Goal: Information Seeking & Learning: Learn about a topic

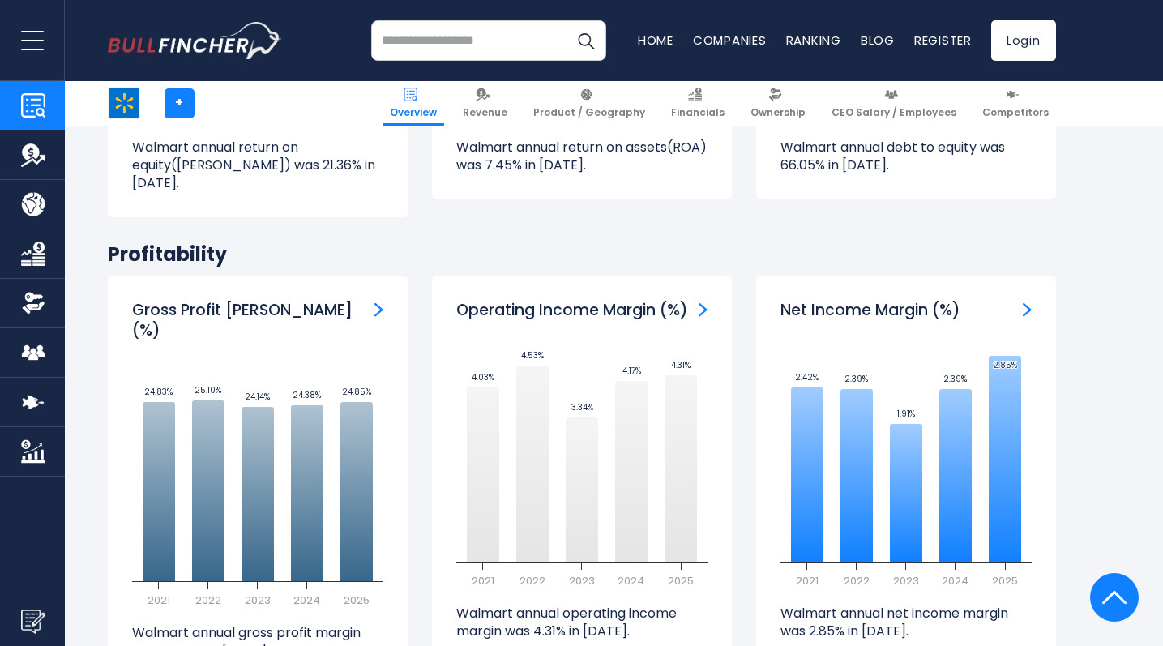
scroll to position [2045, 0]
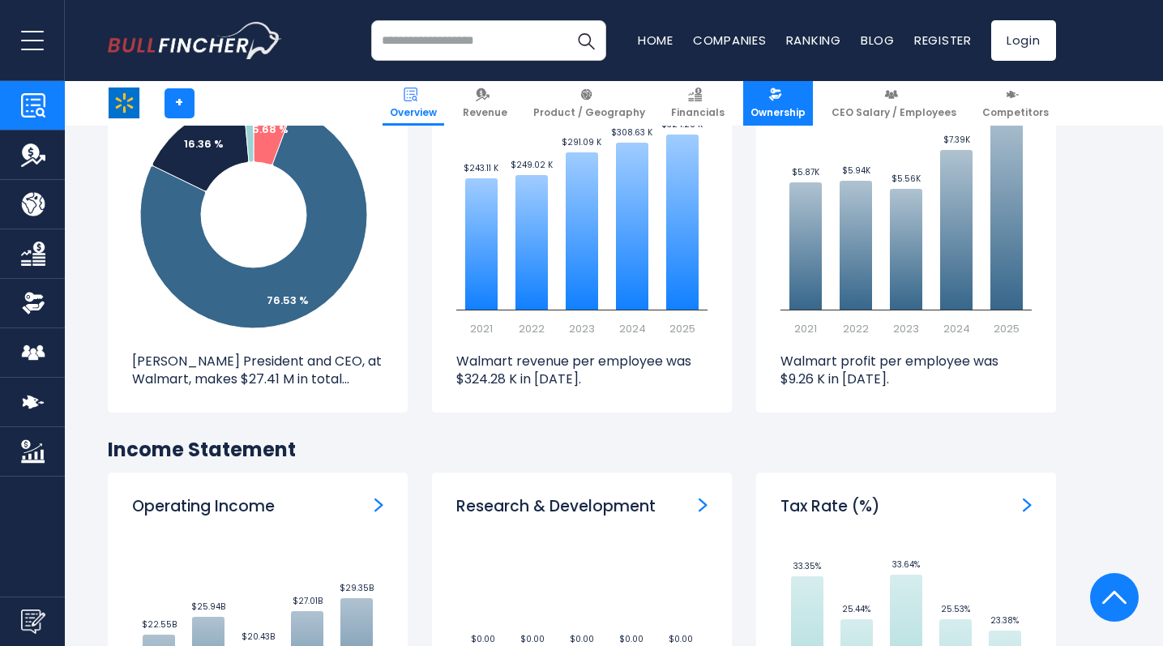
click at [784, 104] on link "Ownership" at bounding box center [778, 103] width 70 height 45
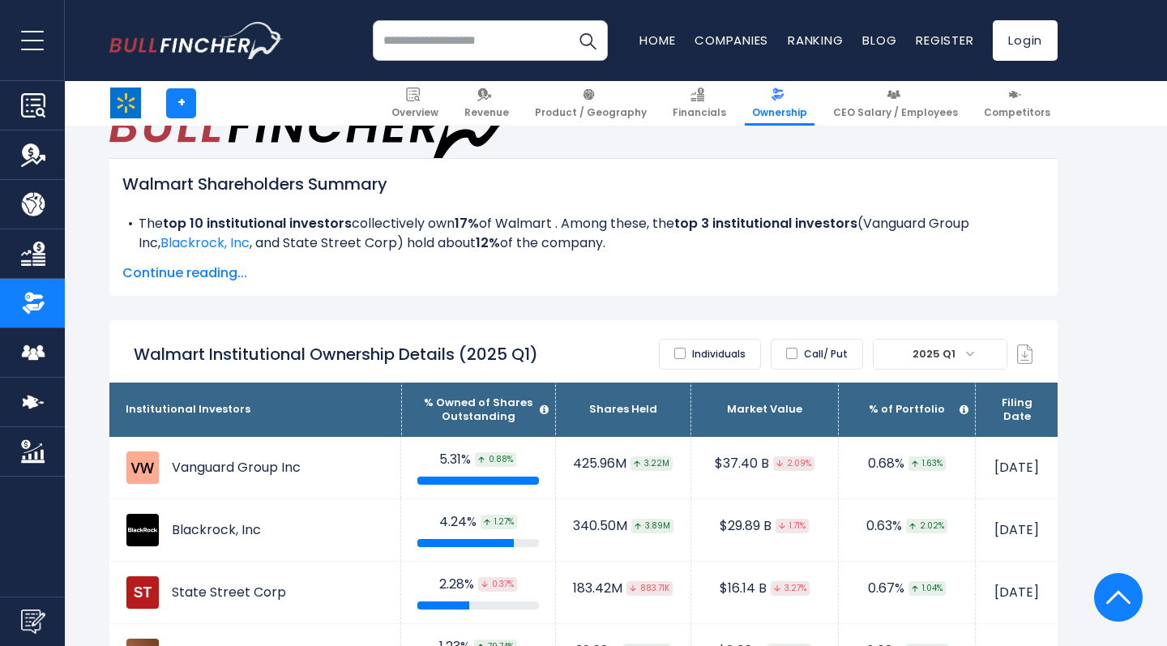
scroll to position [870, 0]
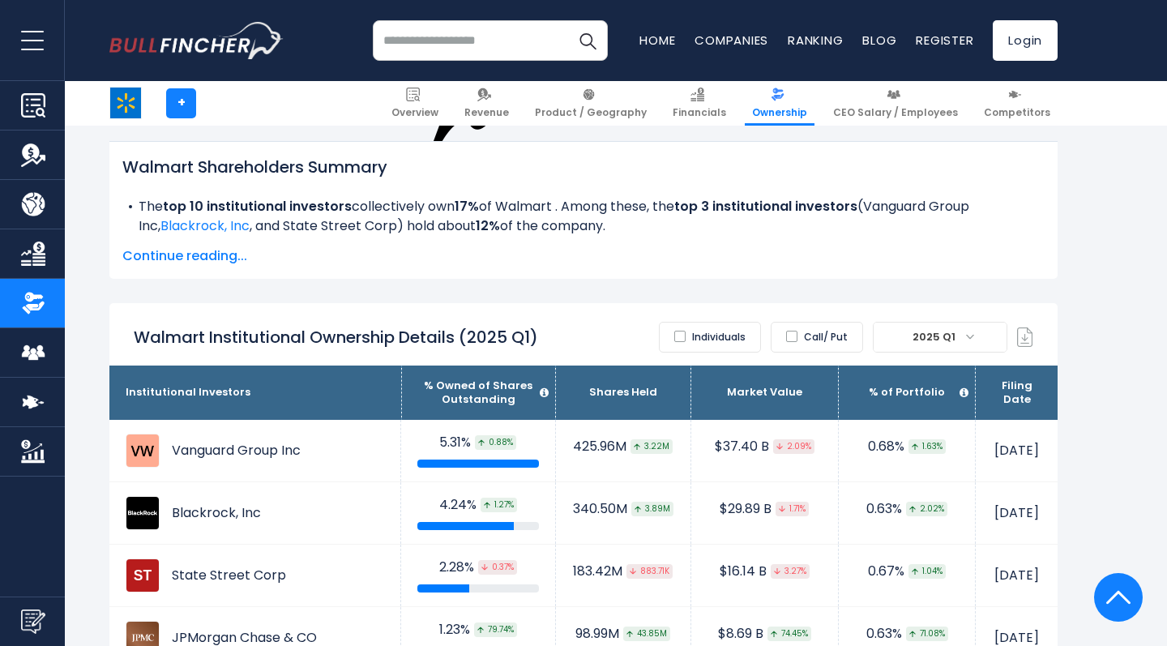
click at [702, 322] on label "Individuals" at bounding box center [710, 337] width 102 height 31
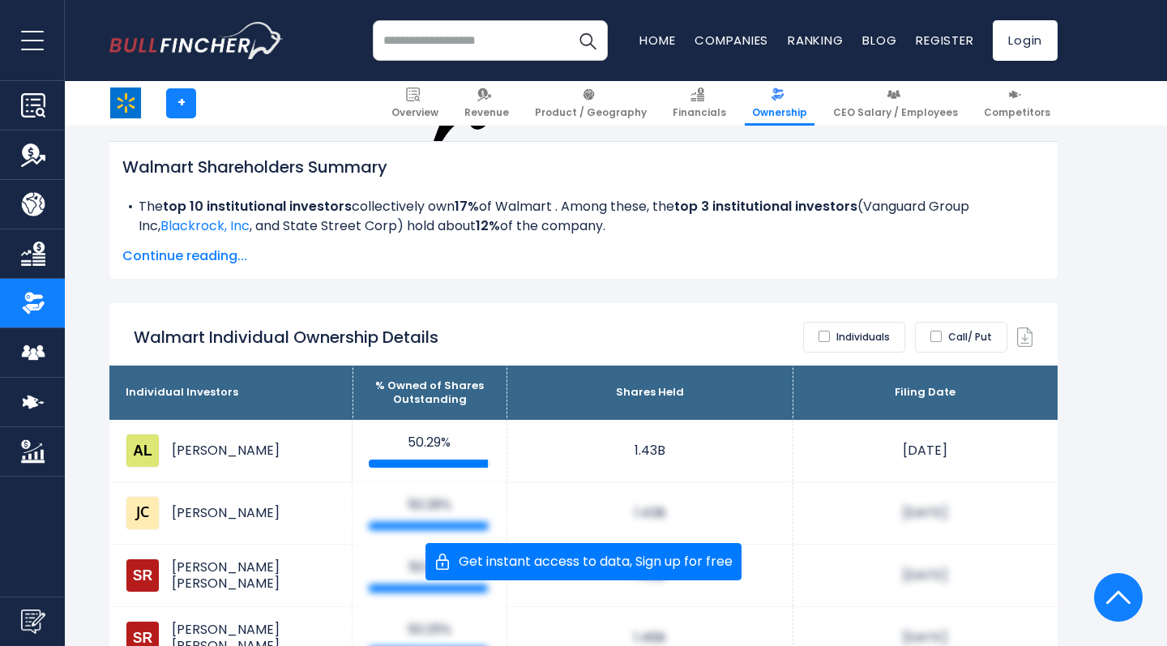
click at [843, 322] on label "Individuals" at bounding box center [854, 337] width 102 height 31
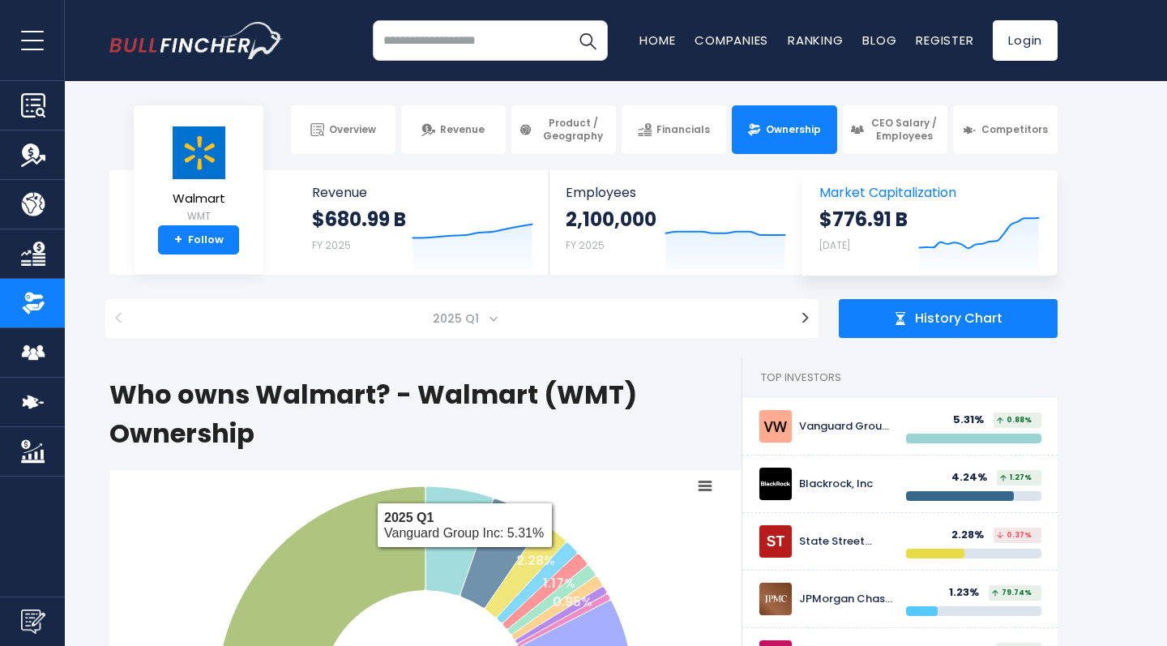
scroll to position [0, 0]
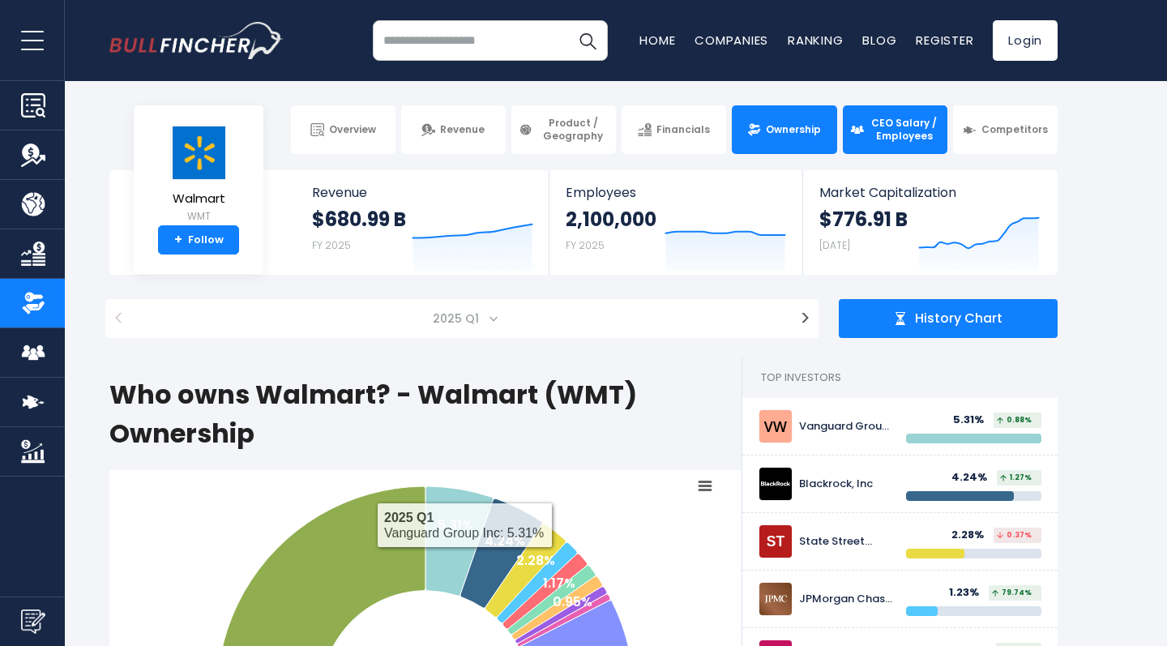
click at [865, 142] on link "CEO Salary / Employees" at bounding box center [895, 129] width 105 height 49
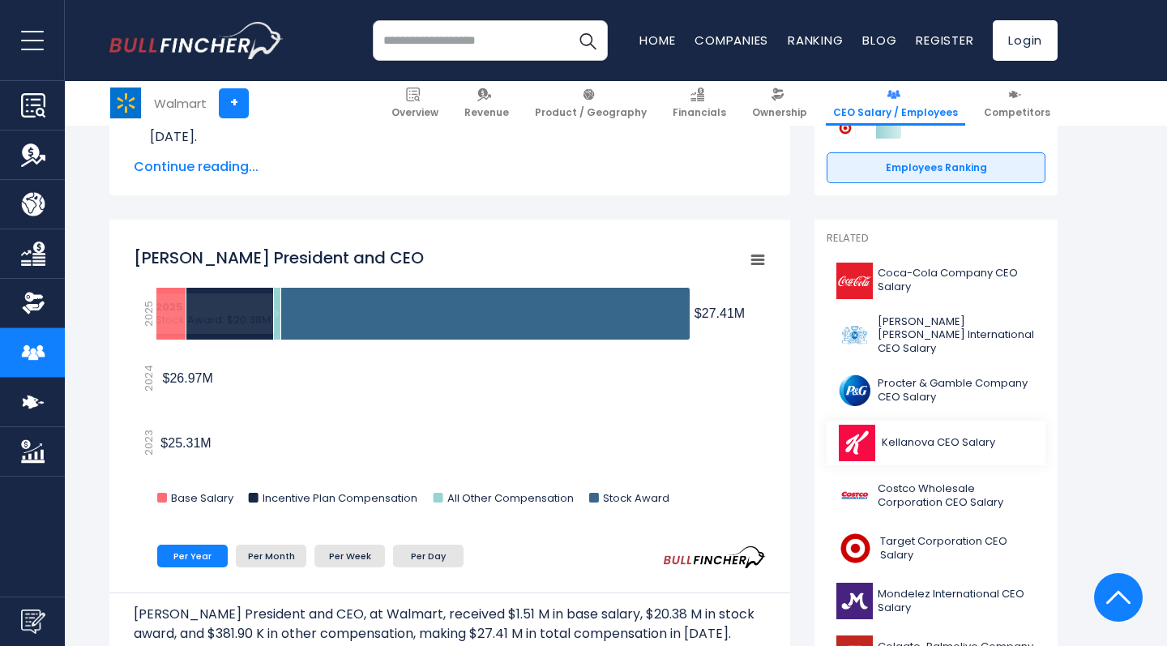
scroll to position [356, 0]
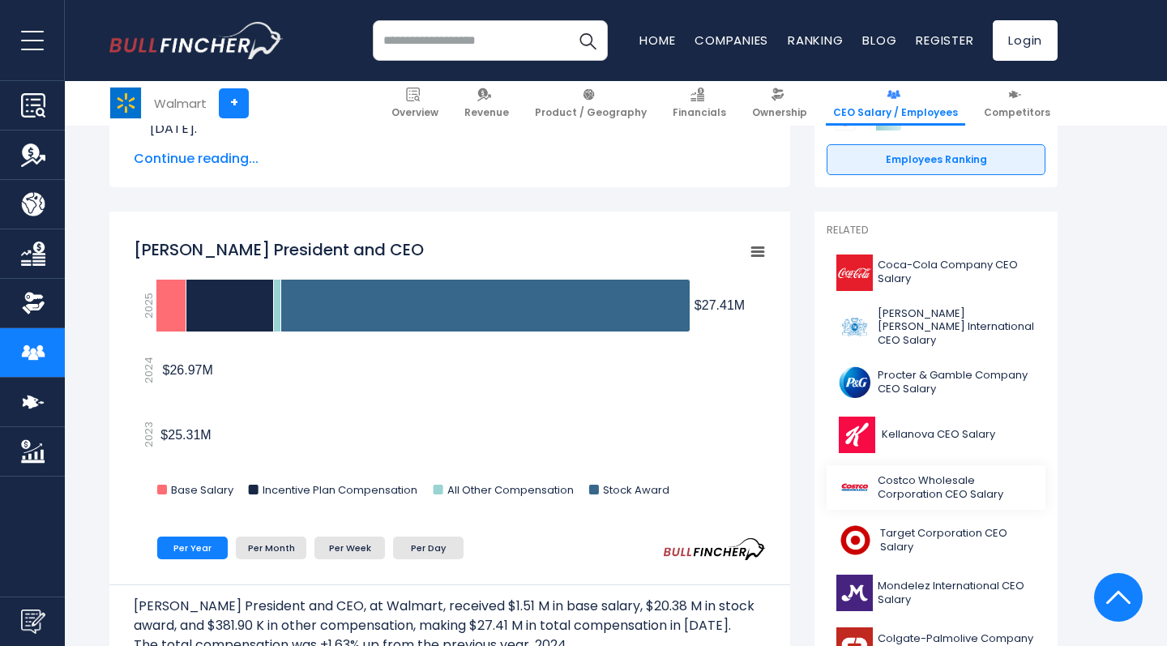
click at [962, 488] on span "Costco Wholesale Corporation CEO Salary" at bounding box center [957, 488] width 158 height 28
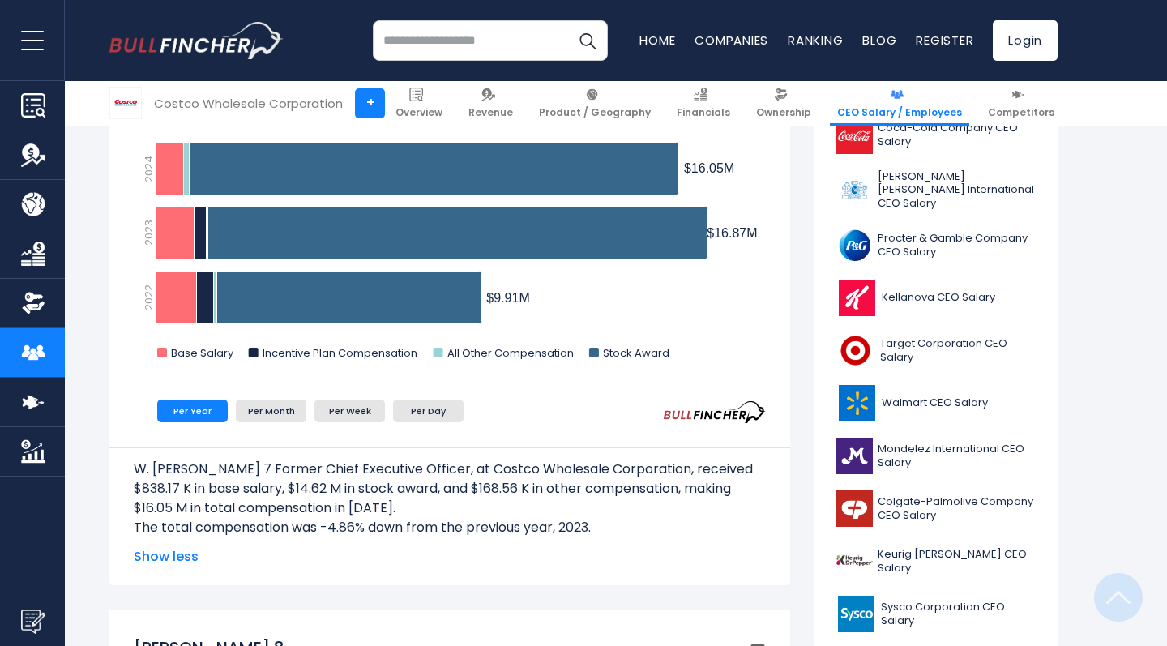
scroll to position [544, 0]
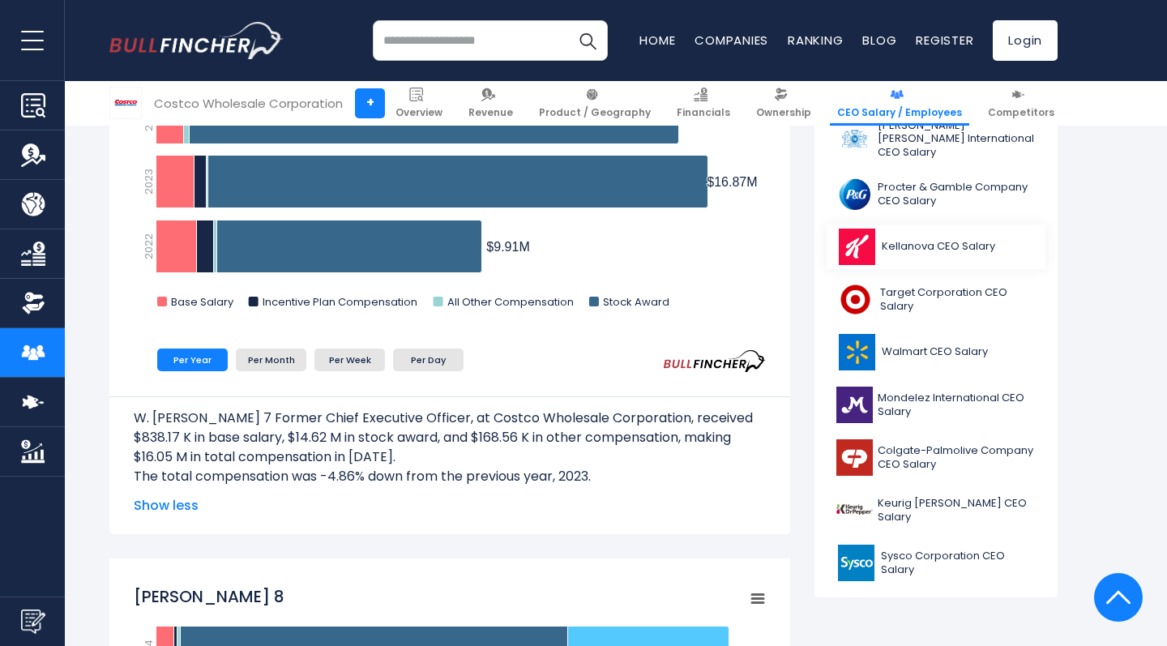
click at [960, 240] on span "Kellanova CEO Salary" at bounding box center [938, 247] width 113 height 14
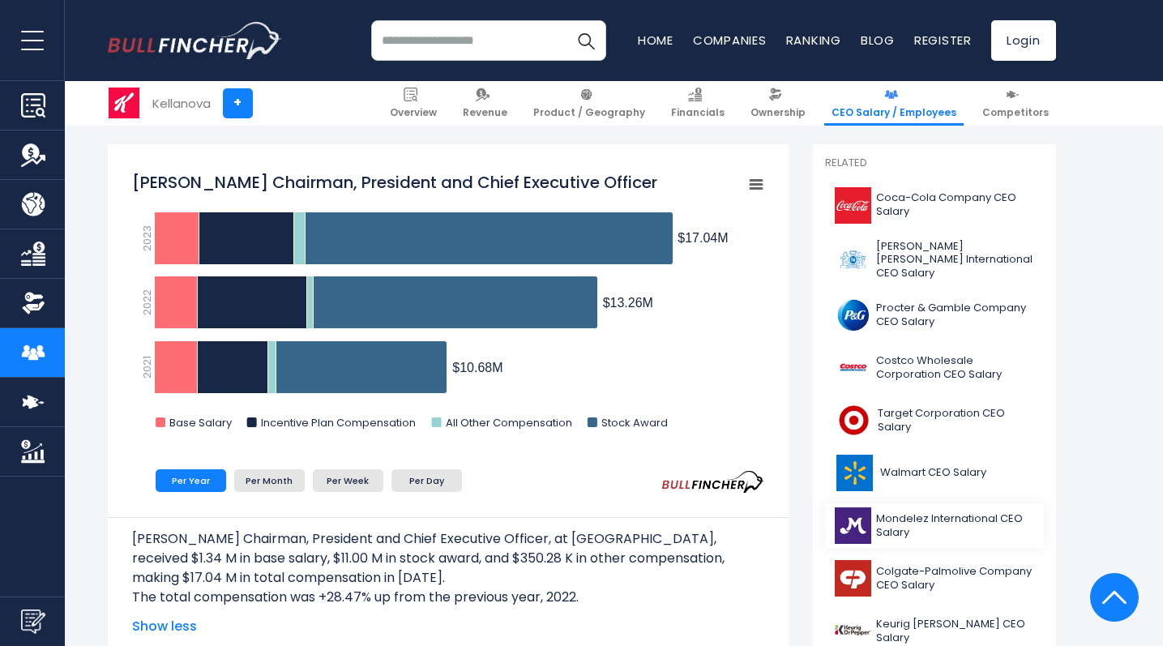
scroll to position [360, 0]
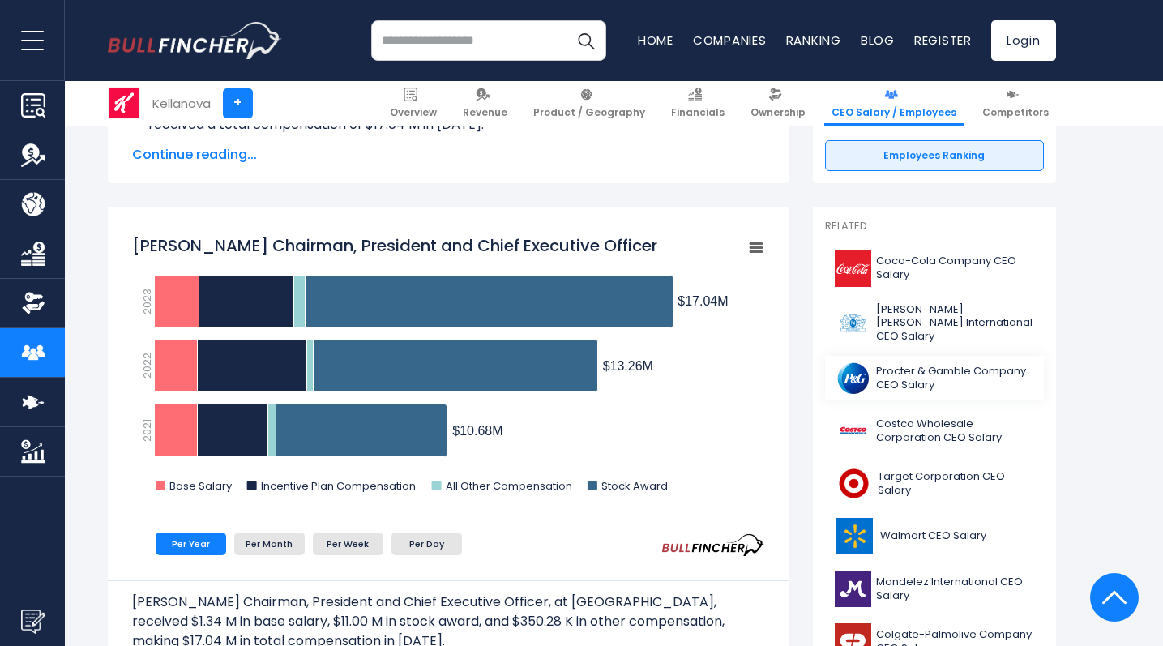
click at [897, 374] on span "Procter & Gamble Company CEO Salary" at bounding box center [955, 379] width 158 height 28
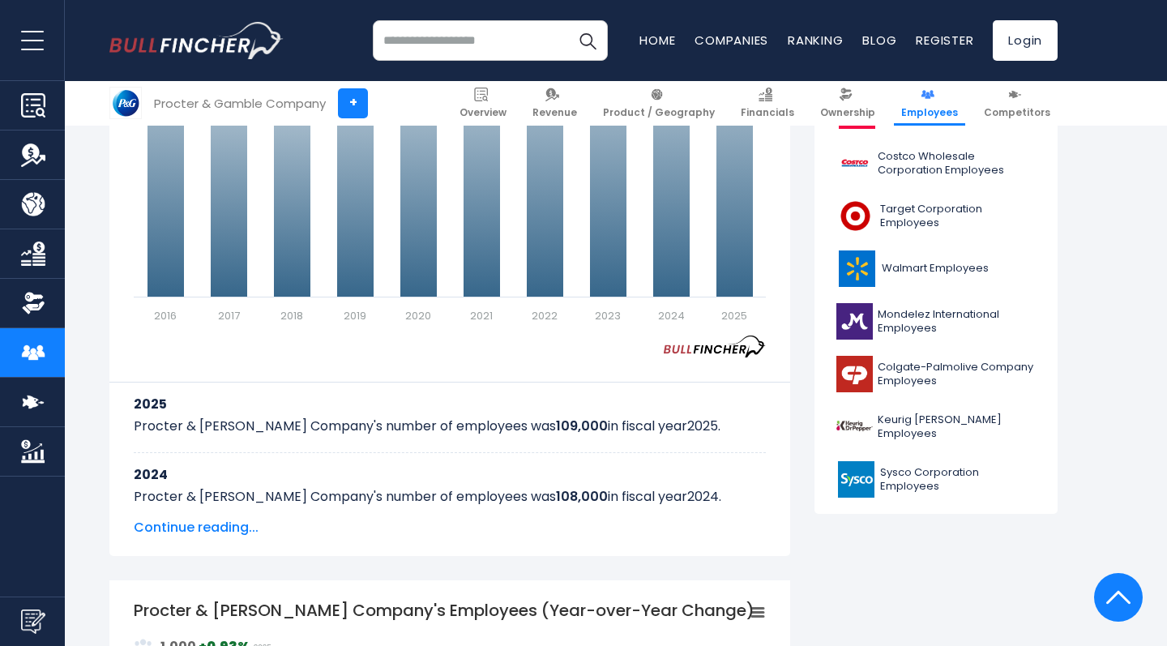
scroll to position [636, 0]
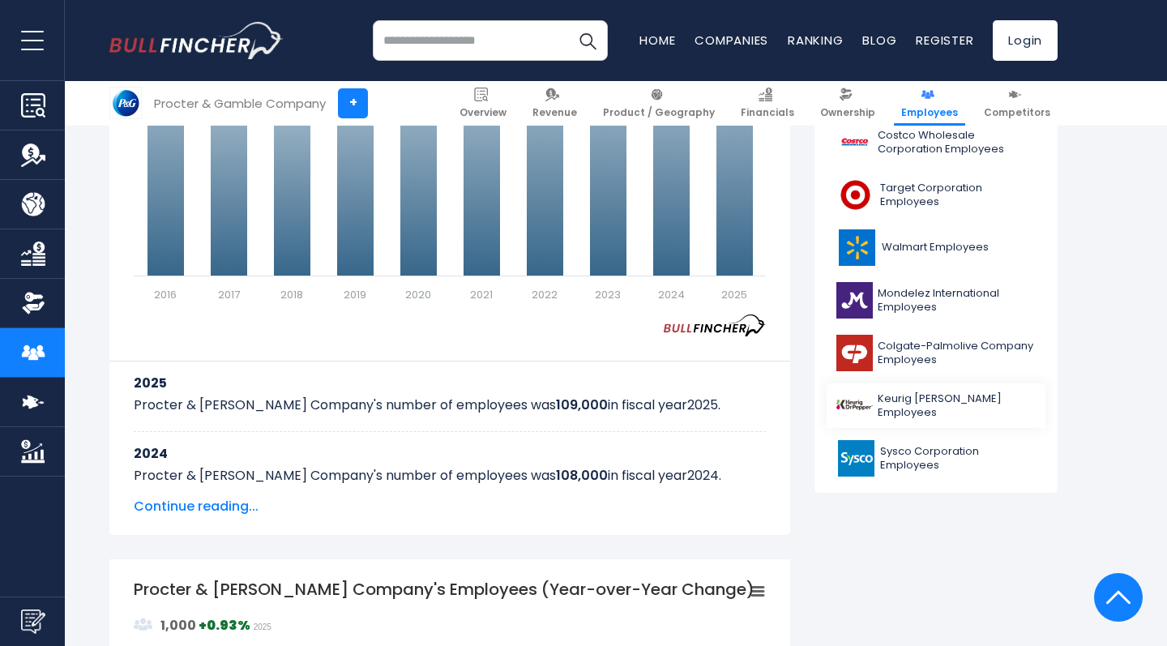
click at [943, 405] on span "Keurig [PERSON_NAME] Employees" at bounding box center [957, 406] width 158 height 28
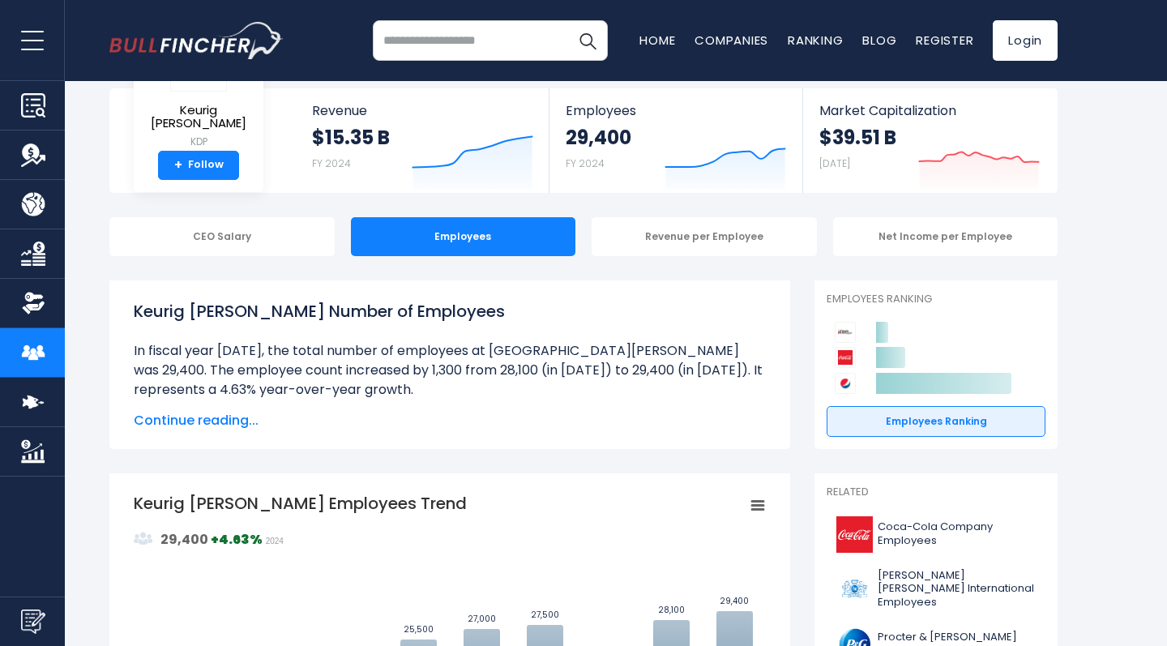
scroll to position [80, 0]
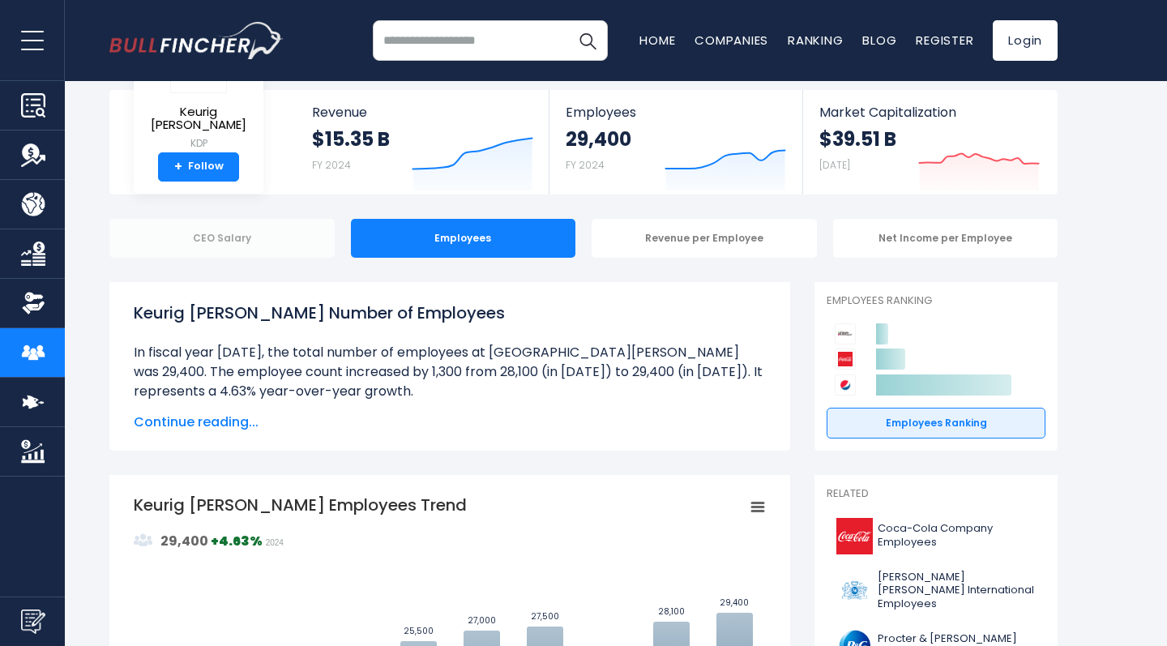
click at [252, 237] on div "CEO Salary" at bounding box center [221, 238] width 225 height 39
click at [201, 232] on div "CEO Salary" at bounding box center [221, 238] width 225 height 39
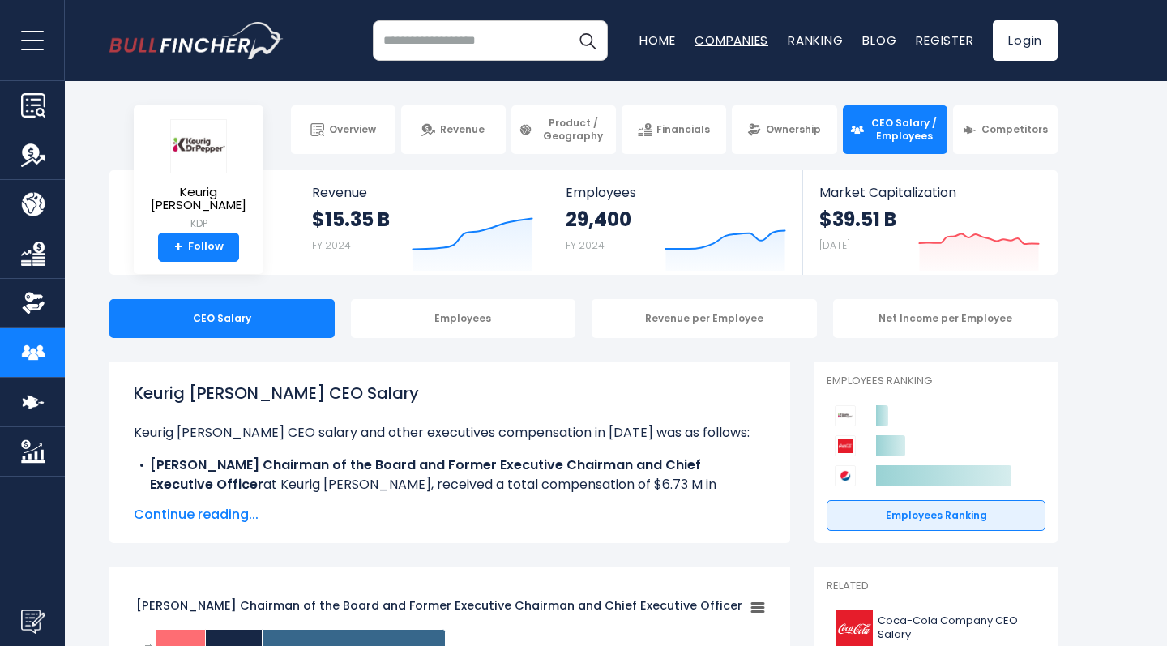
click at [727, 38] on link "Companies" at bounding box center [732, 40] width 74 height 17
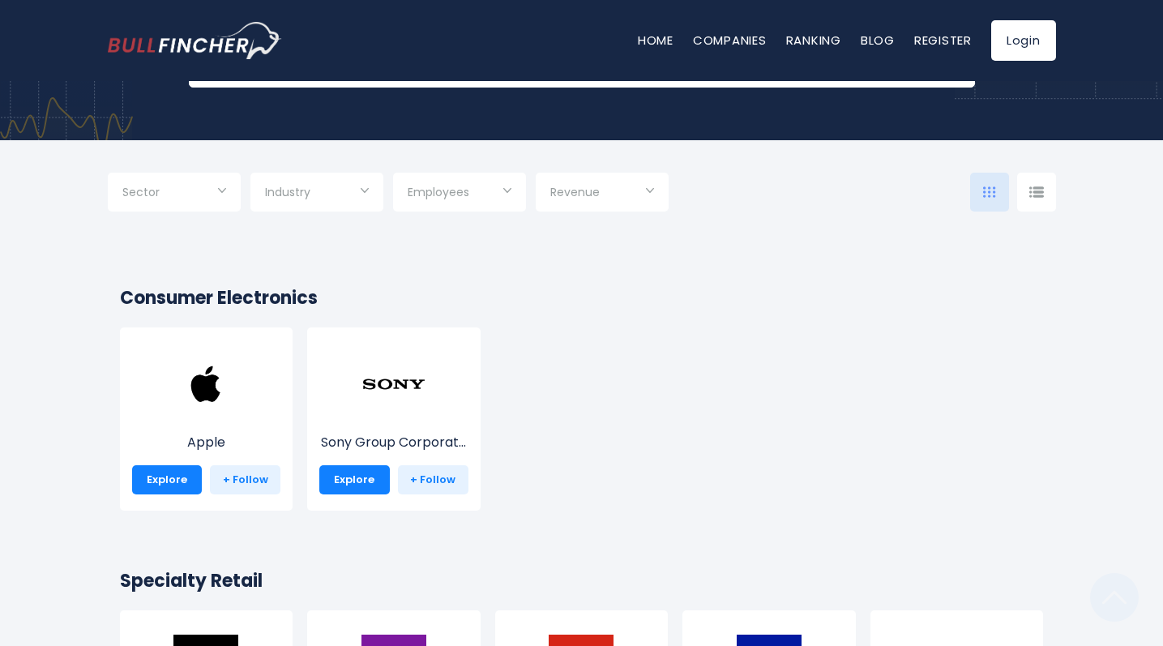
scroll to position [326, 0]
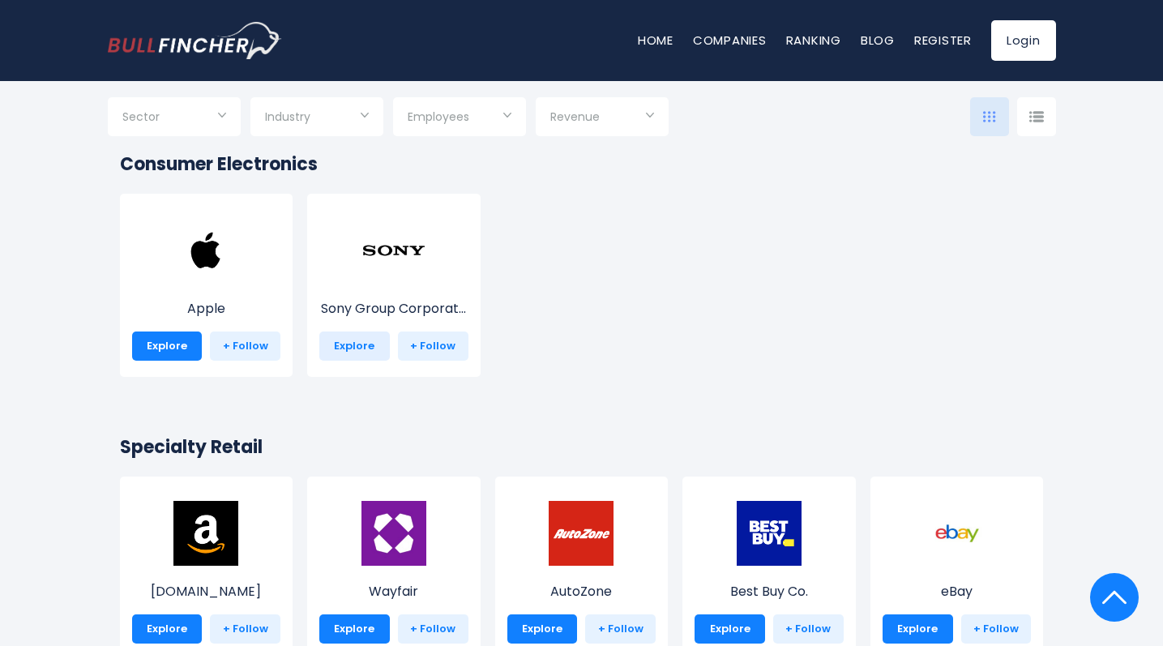
click at [367, 347] on link "Explore" at bounding box center [354, 345] width 71 height 29
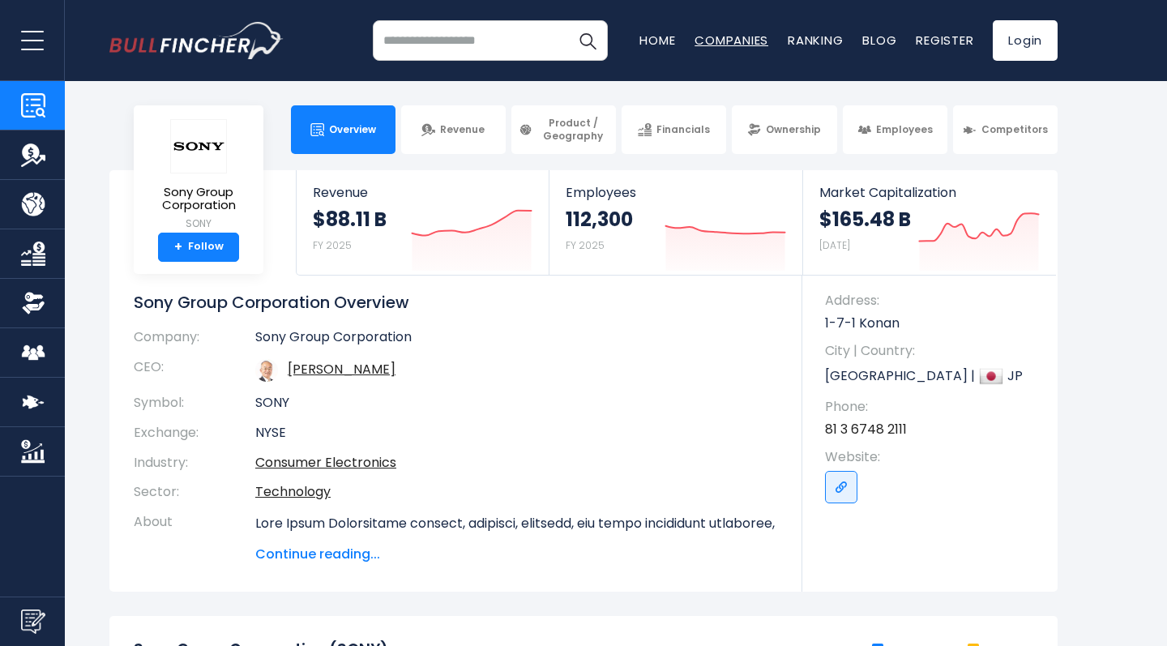
click at [725, 37] on link "Companies" at bounding box center [732, 40] width 74 height 17
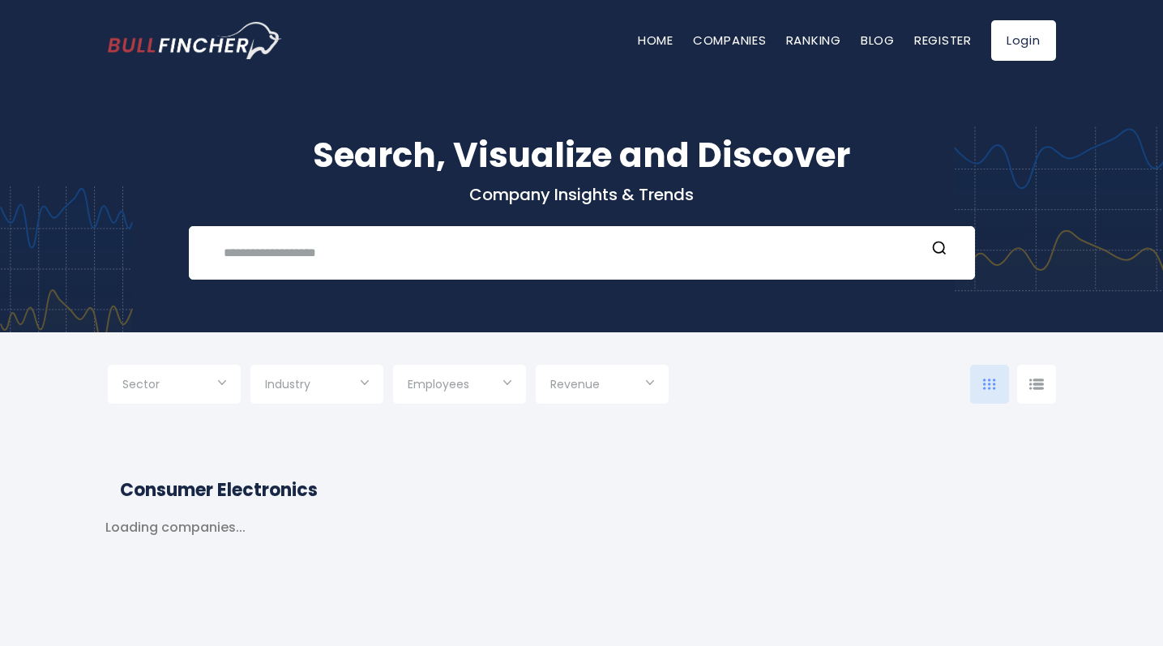
type input "***"
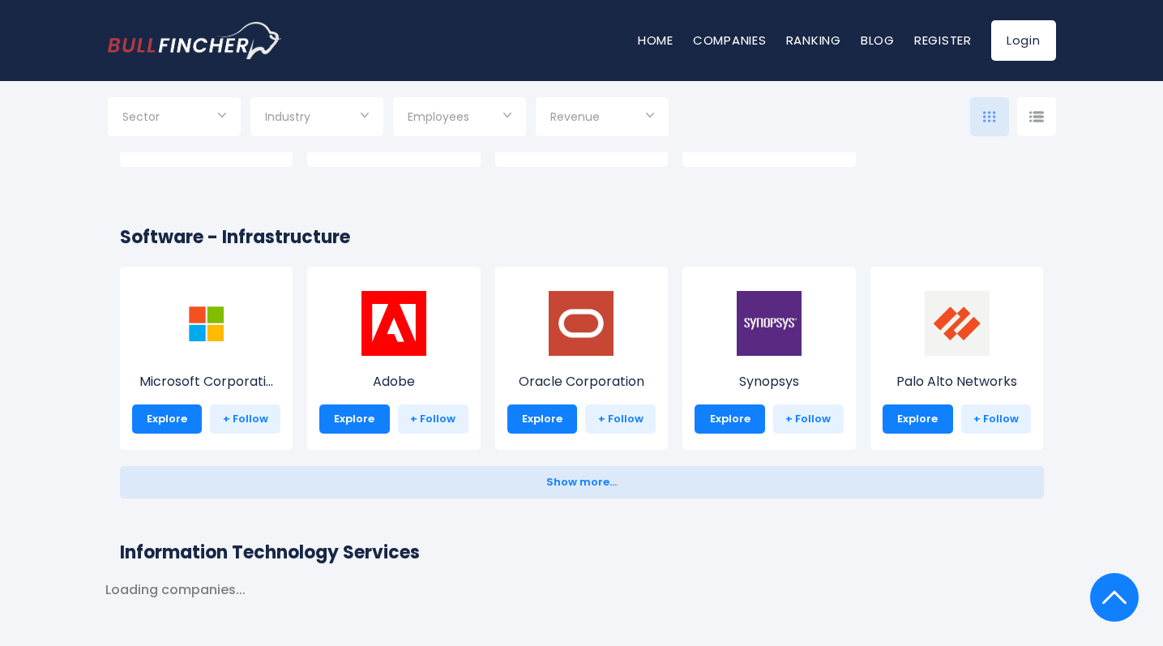
scroll to position [1368, 0]
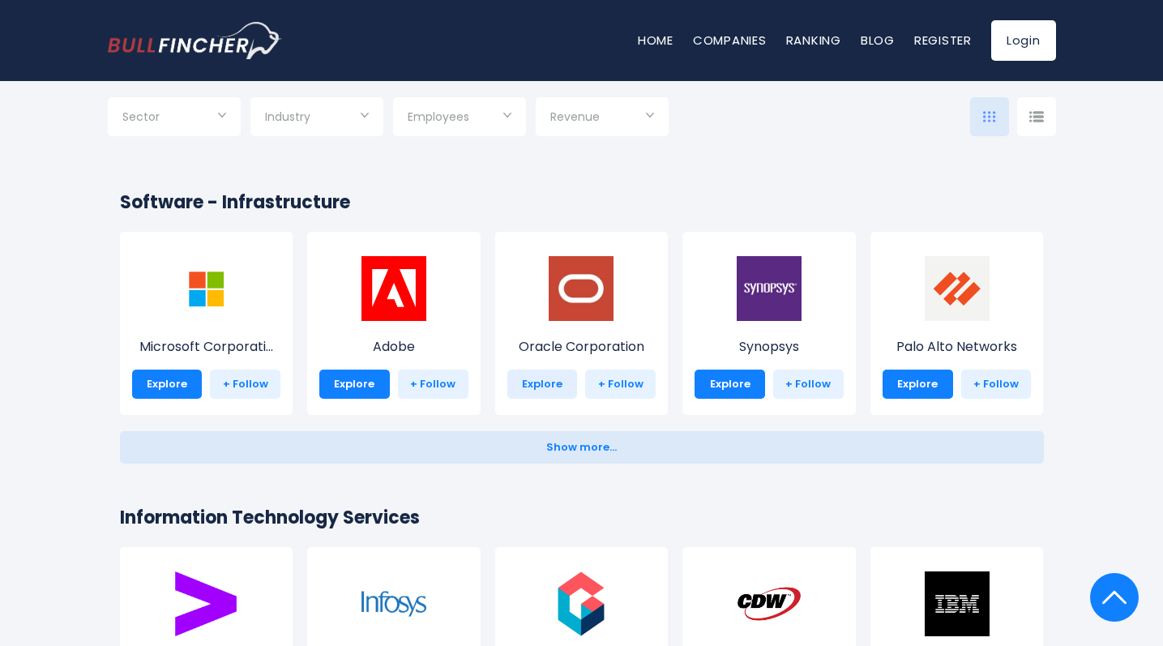
click at [542, 391] on link "Explore" at bounding box center [542, 384] width 71 height 29
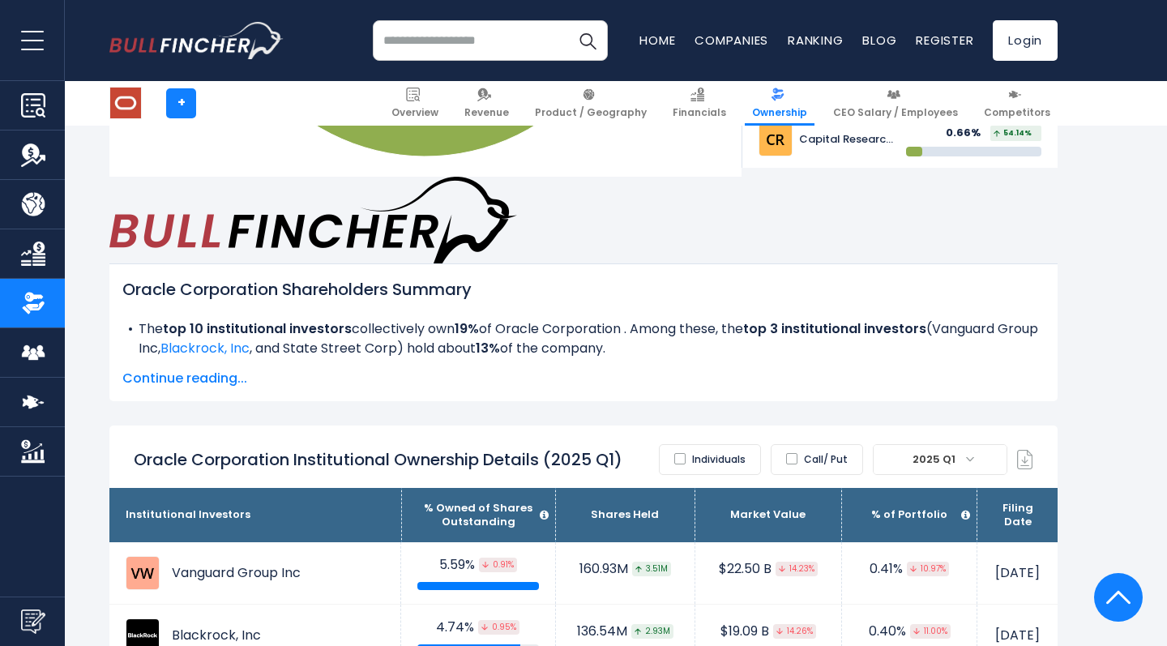
scroll to position [766, 0]
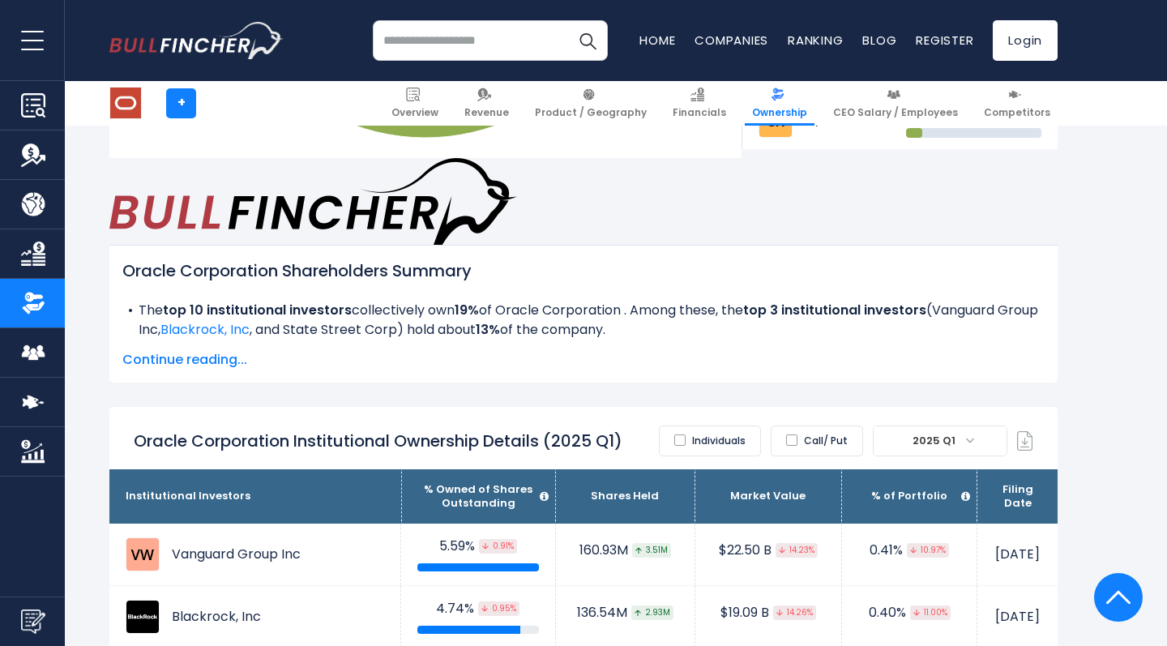
click at [695, 426] on label "Individuals" at bounding box center [710, 441] width 102 height 31
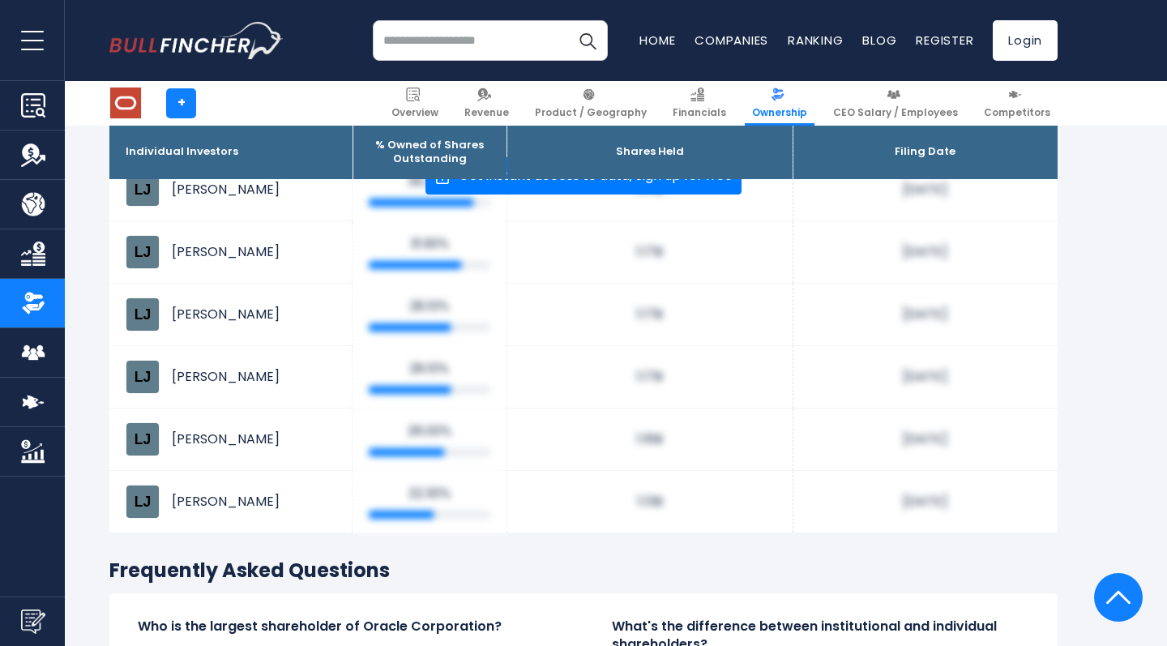
scroll to position [926, 0]
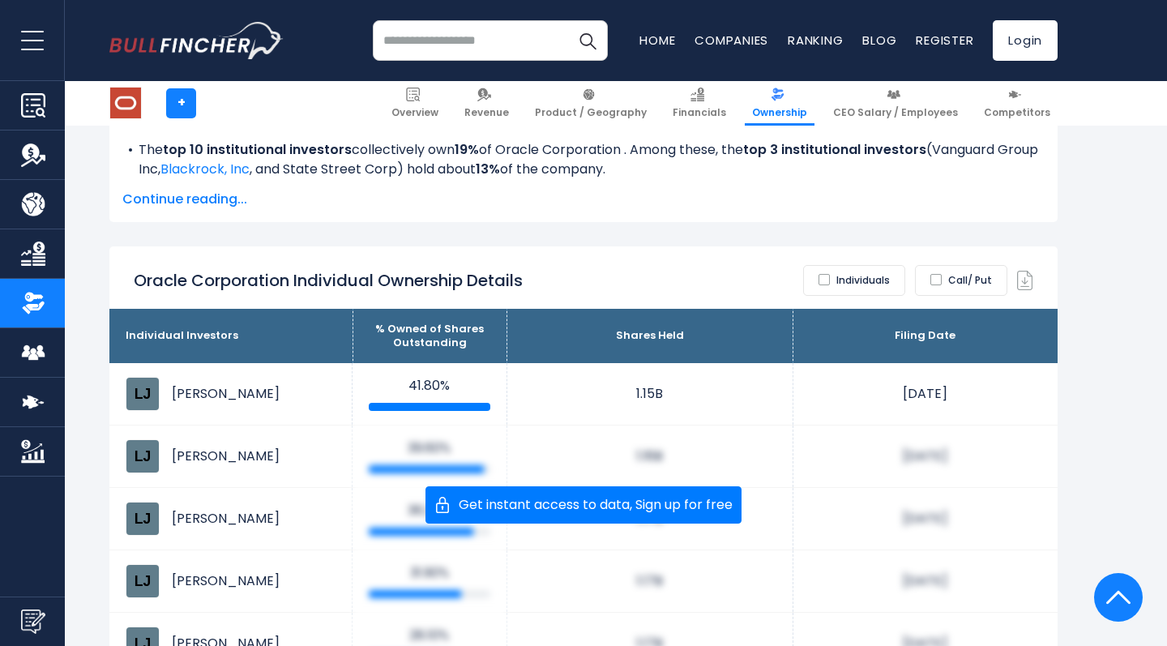
click at [836, 265] on label "Individuals" at bounding box center [854, 280] width 102 height 31
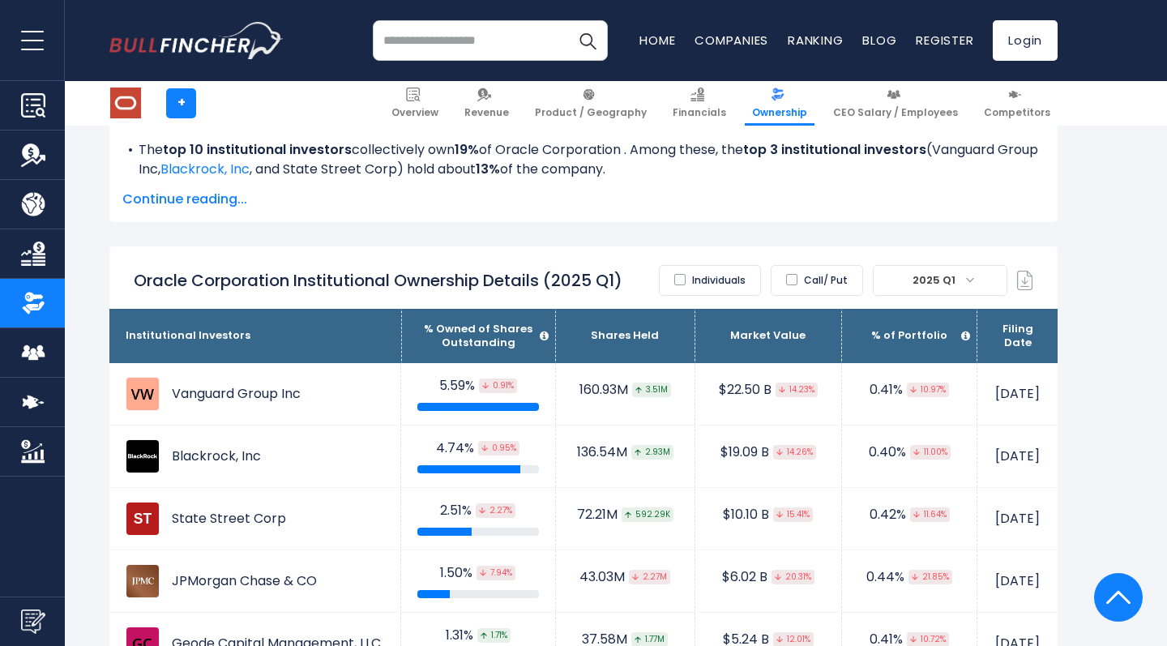
scroll to position [737, 0]
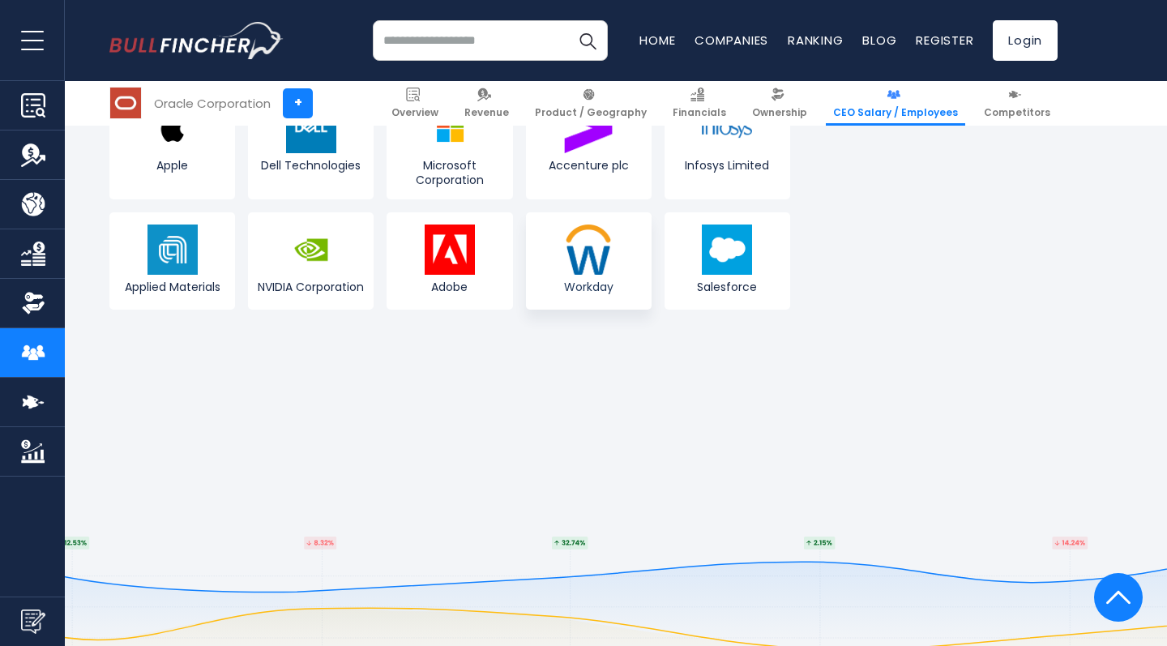
scroll to position [4501, 0]
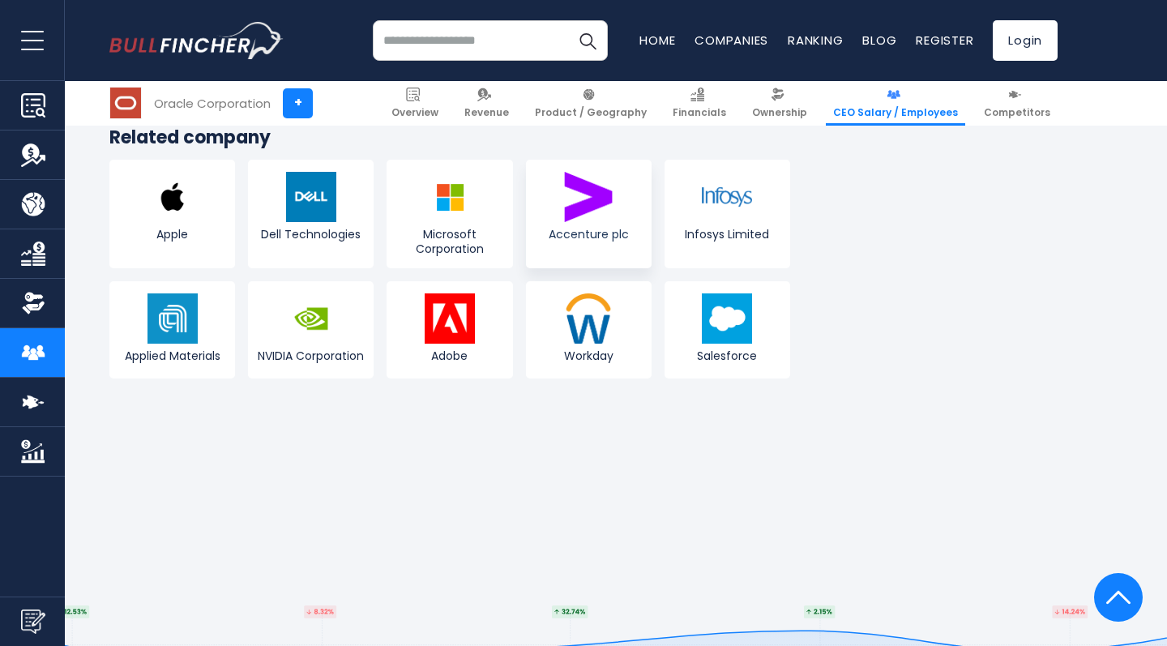
click at [585, 181] on img at bounding box center [588, 197] width 50 height 50
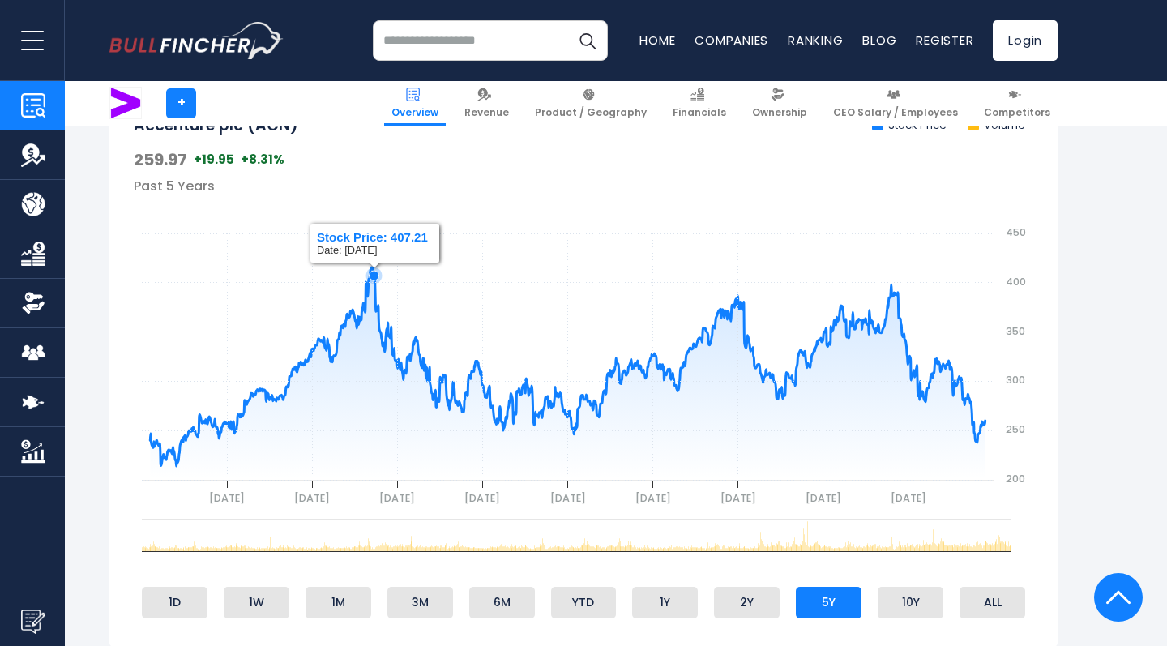
scroll to position [807, 0]
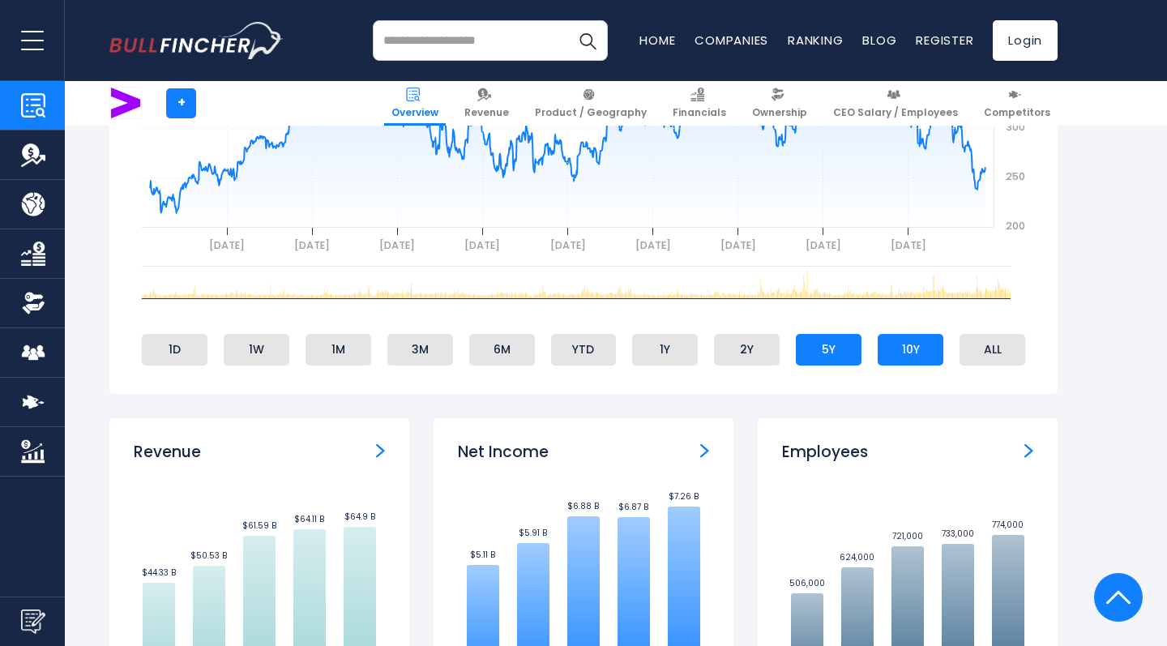
click at [904, 351] on li "10Y" at bounding box center [911, 349] width 66 height 31
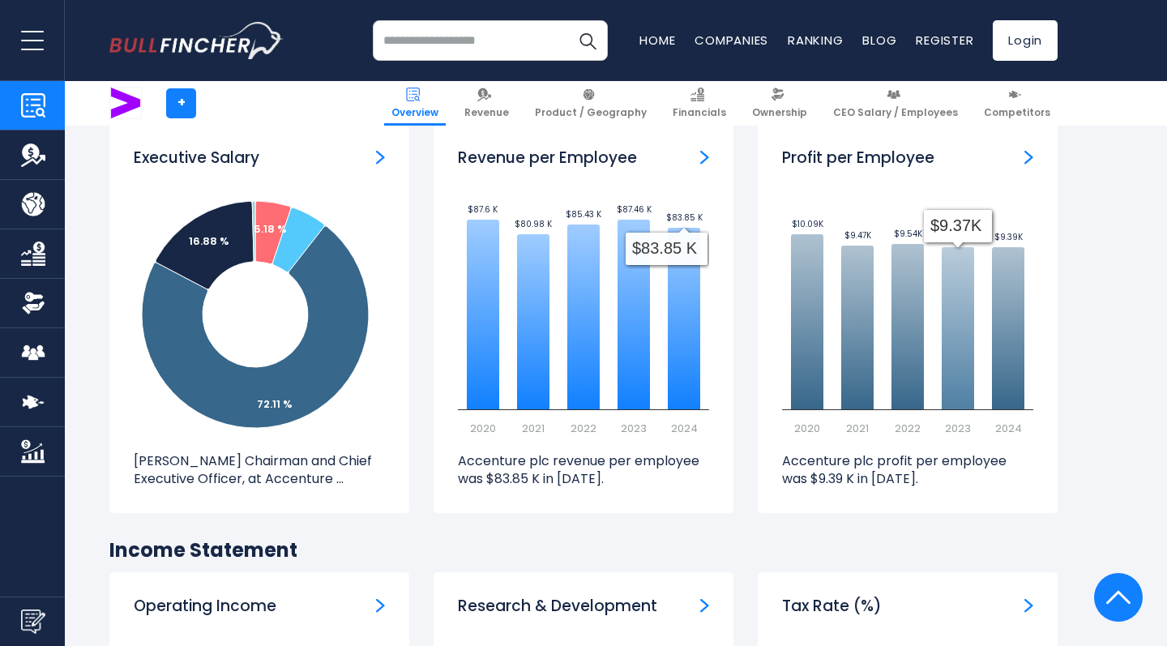
scroll to position [1960, 0]
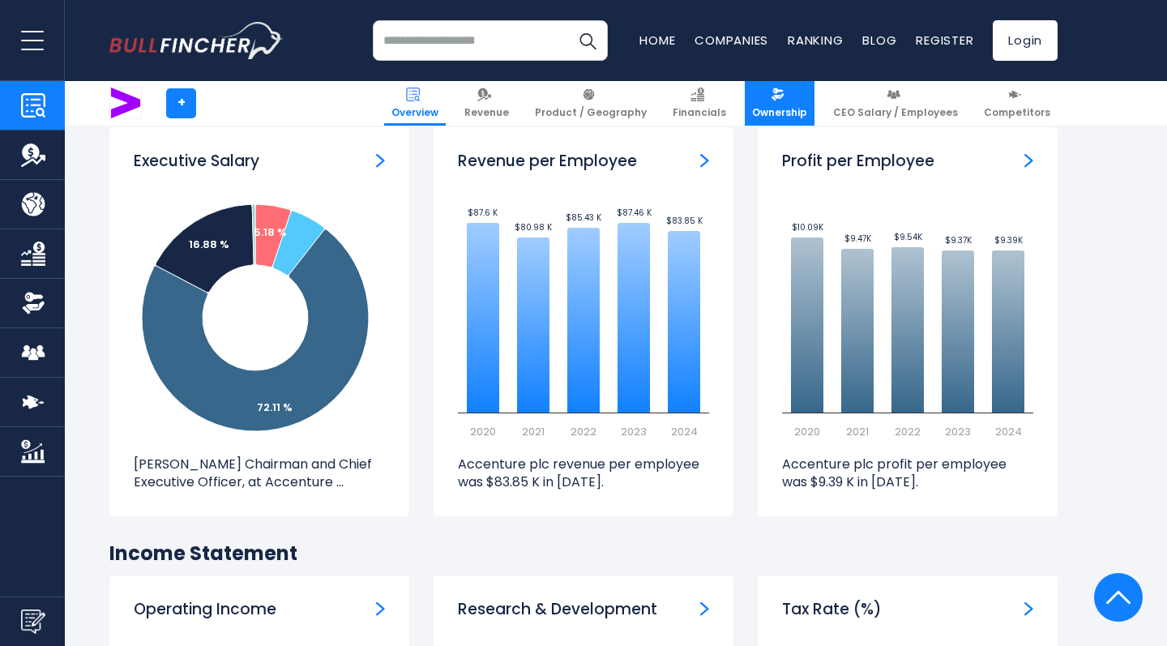
click at [803, 101] on link "Ownership" at bounding box center [780, 103] width 70 height 45
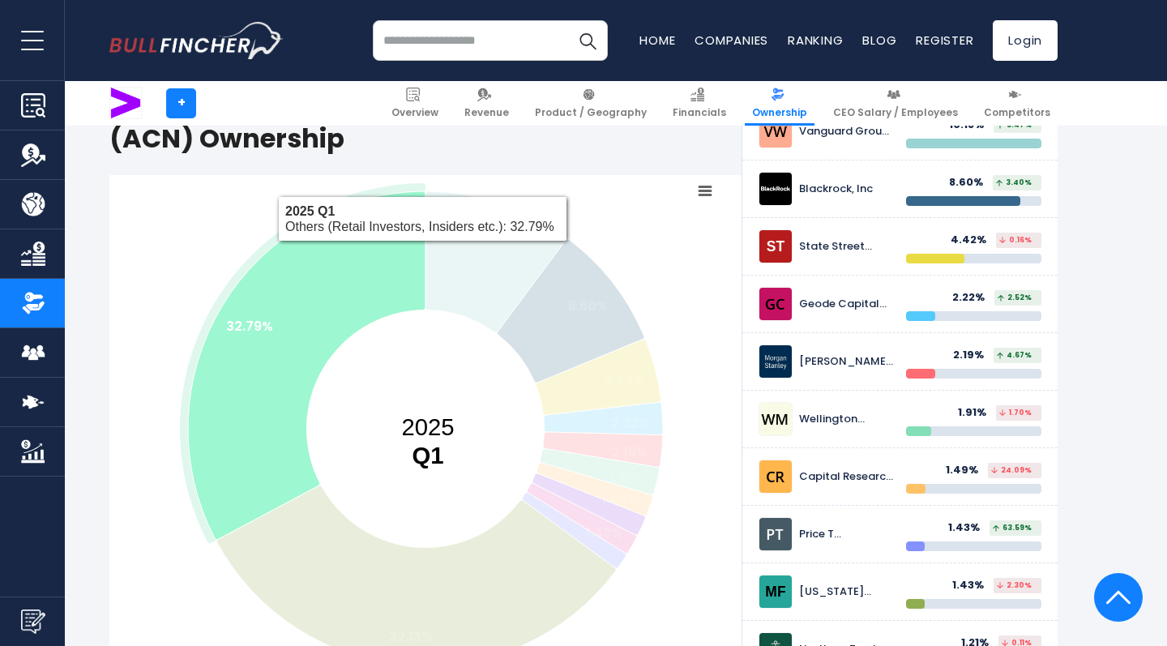
scroll to position [844, 0]
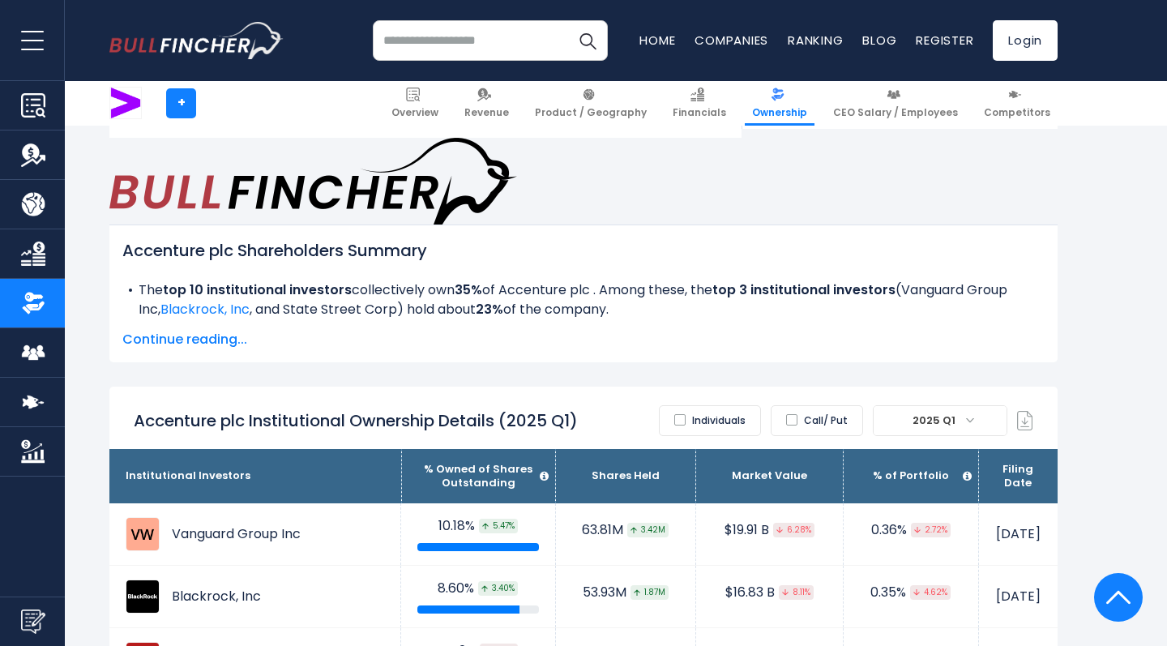
click at [672, 405] on label "Individuals" at bounding box center [710, 420] width 102 height 31
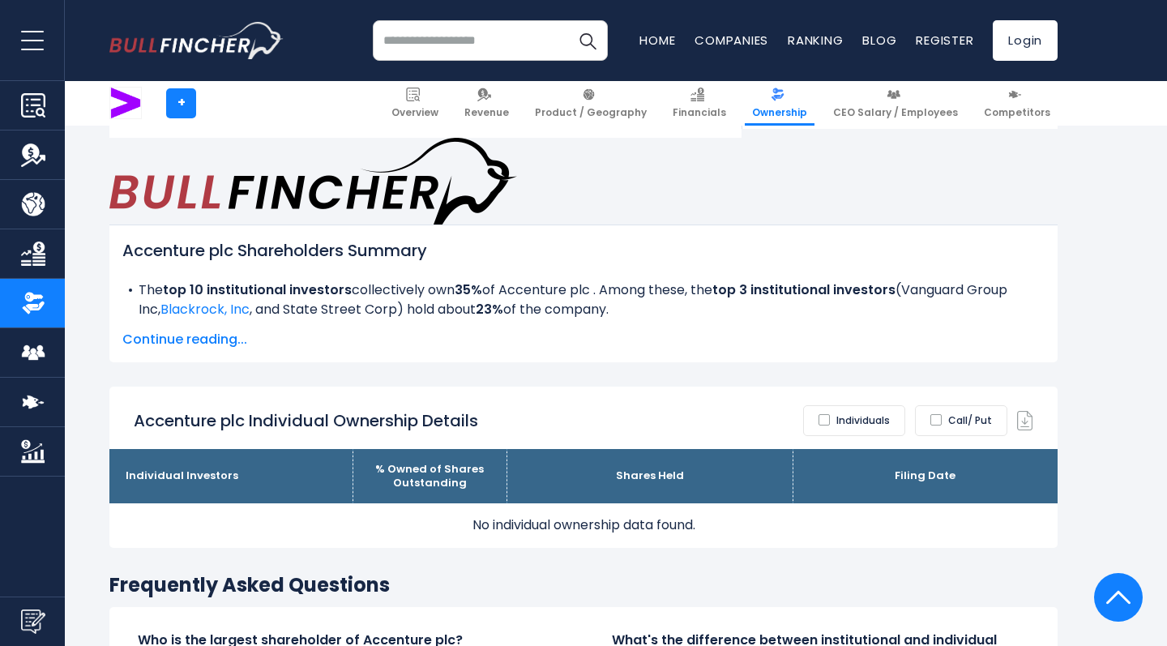
click at [832, 405] on label "Individuals" at bounding box center [854, 420] width 102 height 31
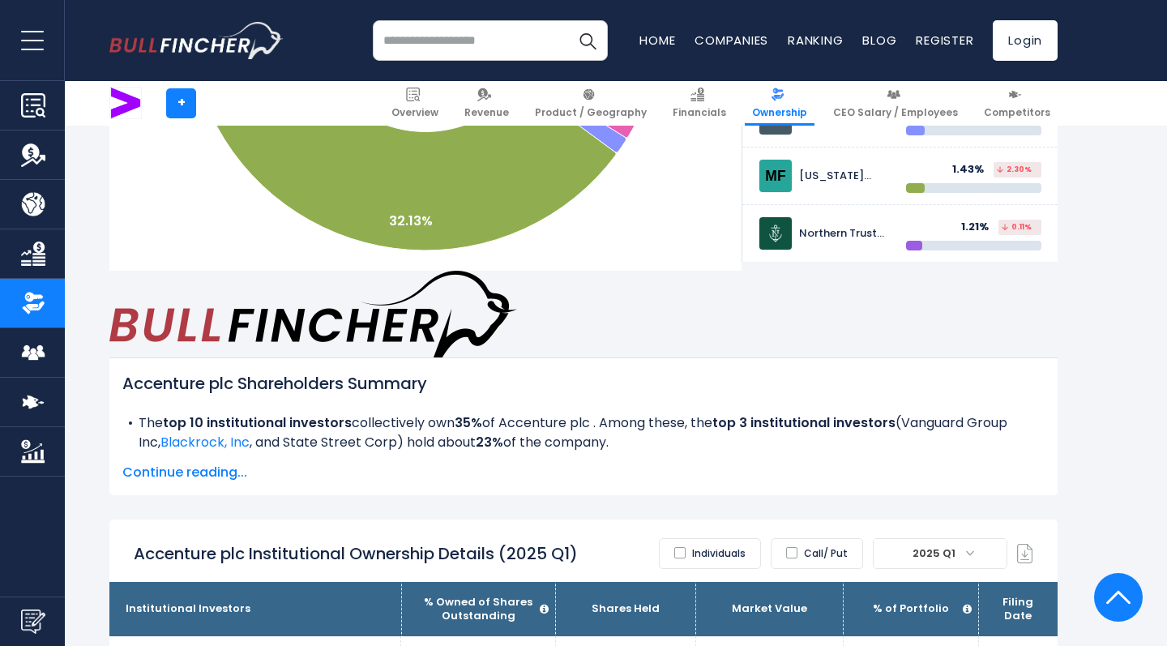
scroll to position [297, 0]
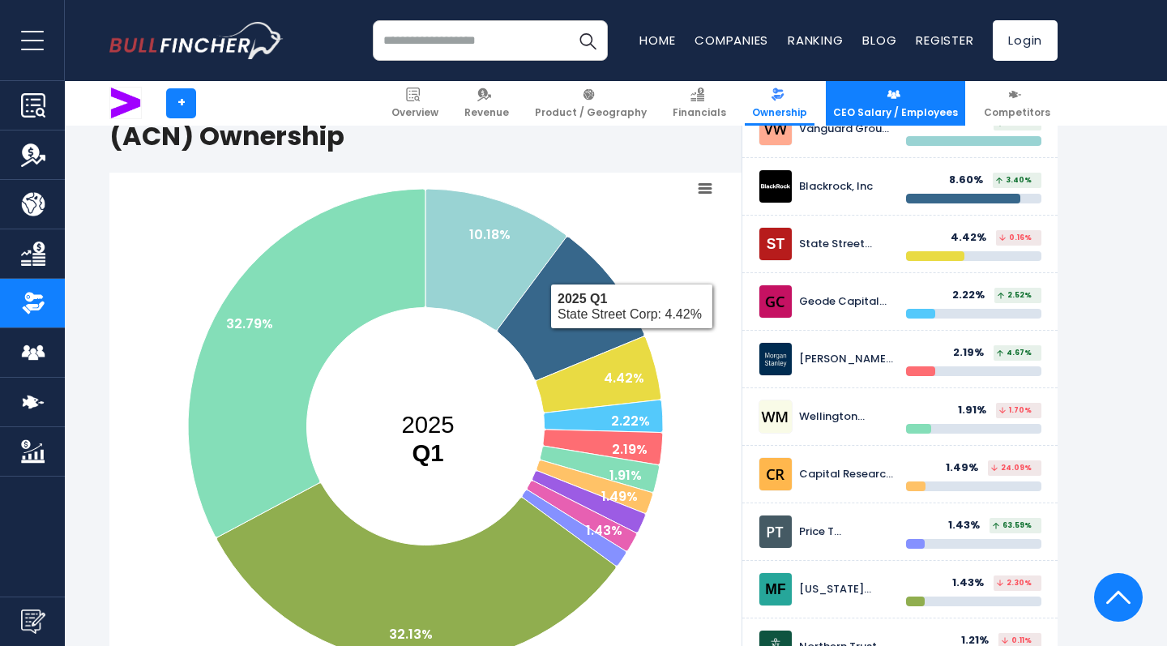
click at [885, 113] on span "CEO Salary / Employees" at bounding box center [895, 112] width 125 height 13
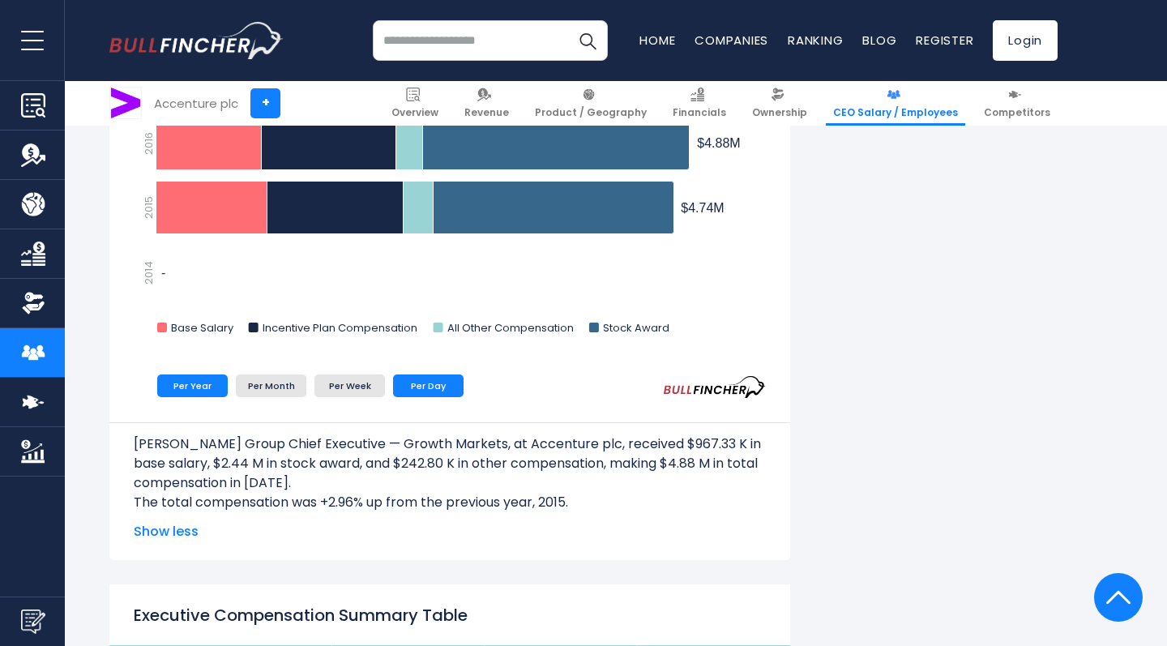
scroll to position [2095, 0]
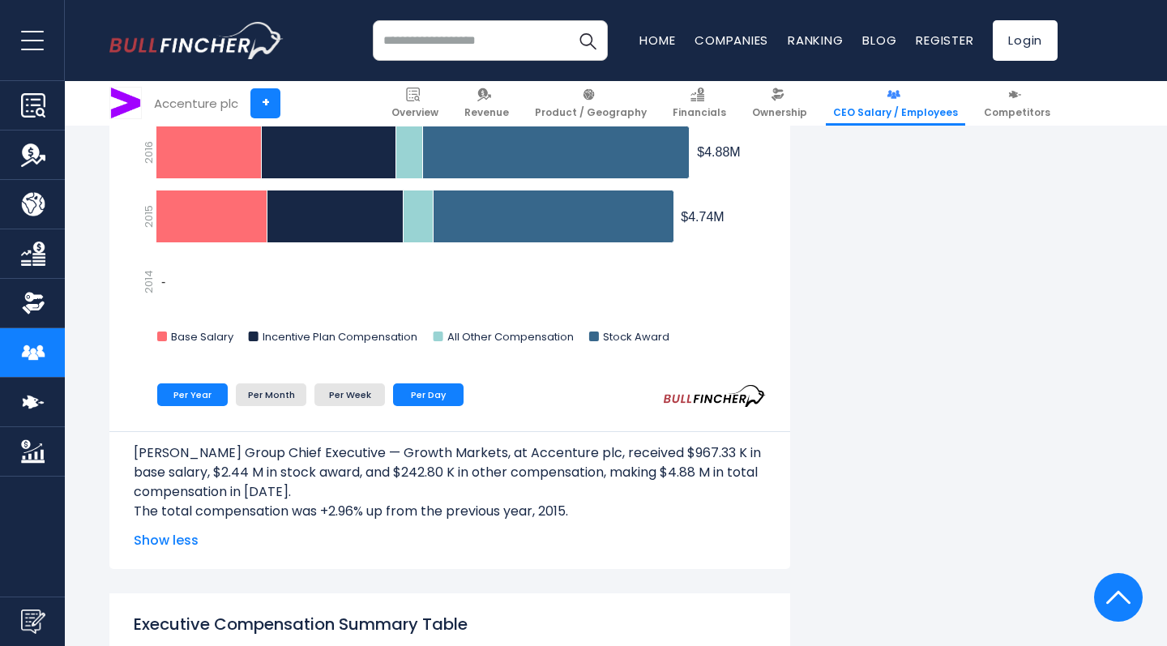
click at [419, 406] on li "Per Day" at bounding box center [428, 394] width 71 height 23
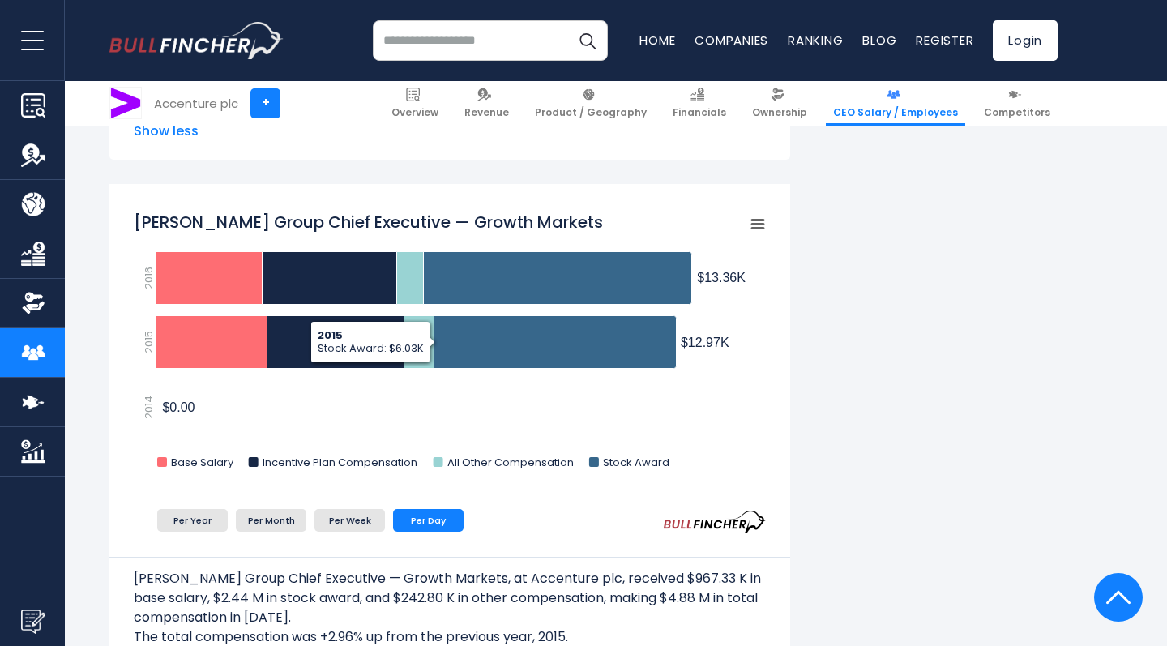
scroll to position [1963, 0]
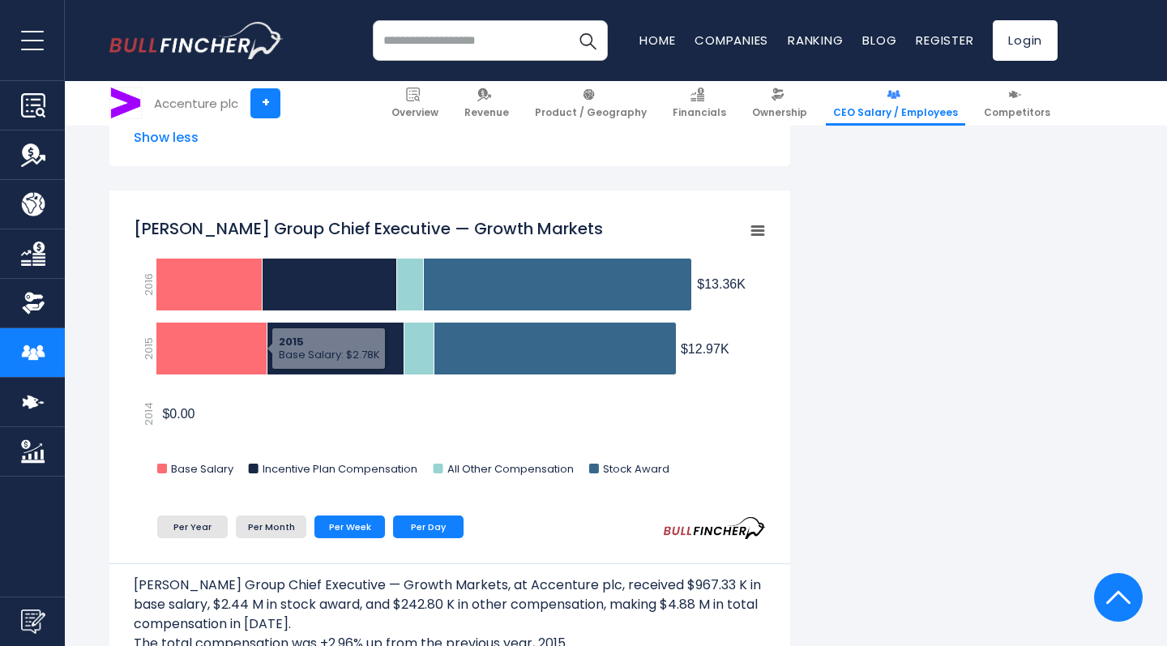
click at [345, 538] on li "Per Week" at bounding box center [349, 526] width 71 height 23
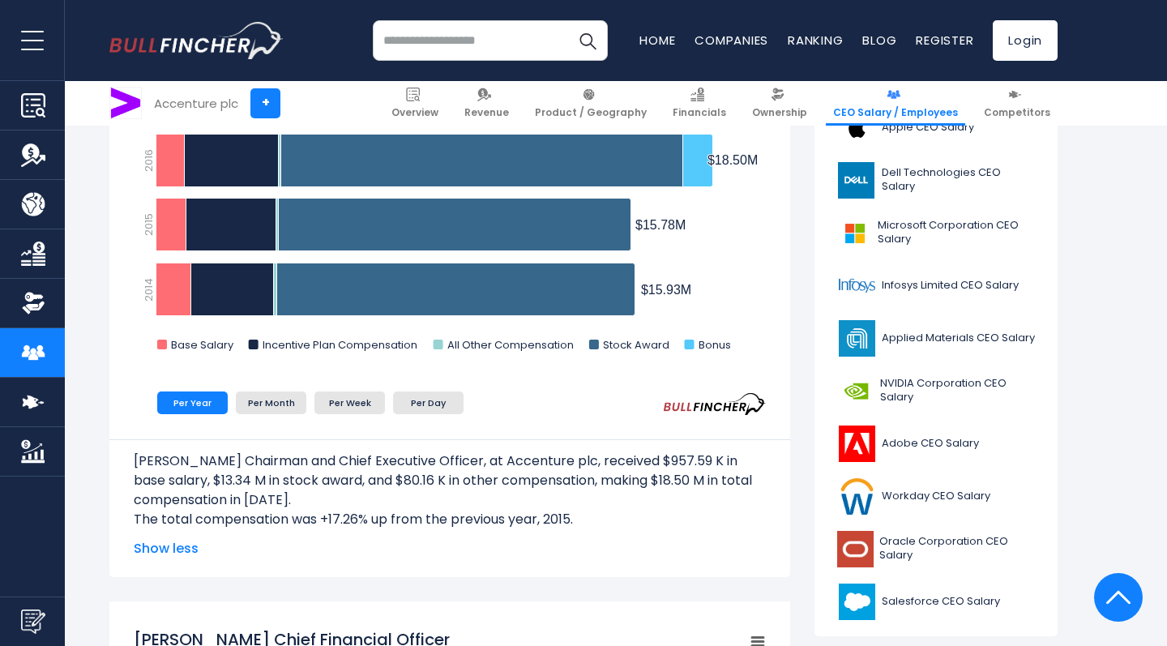
scroll to position [445, 0]
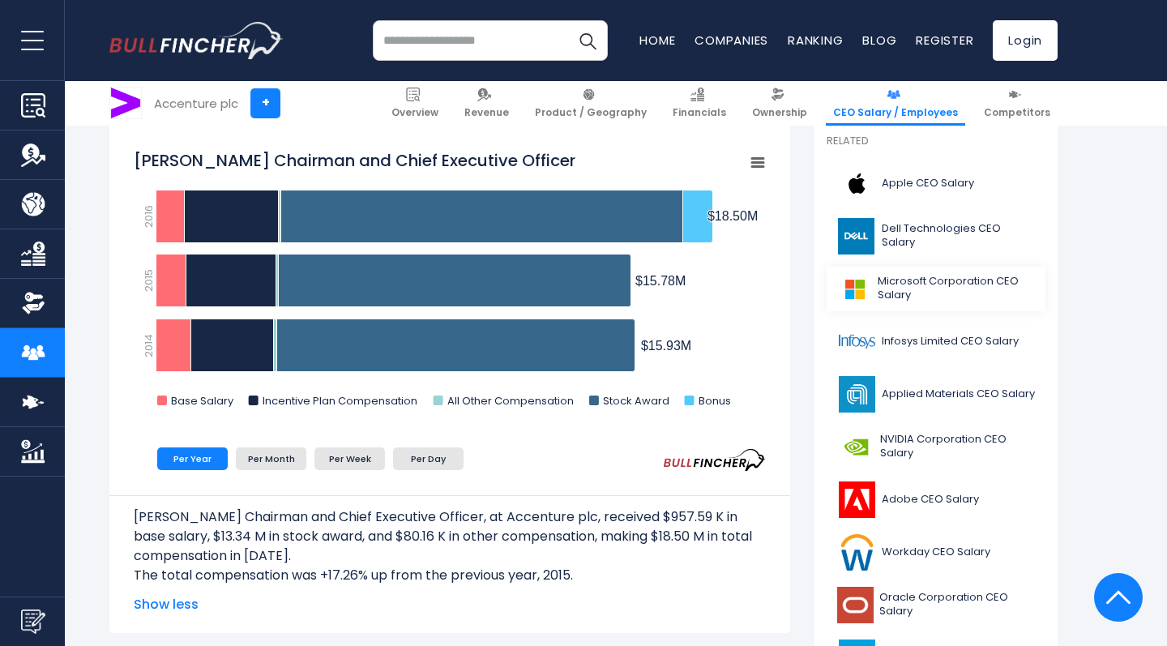
click at [860, 289] on img at bounding box center [854, 289] width 36 height 36
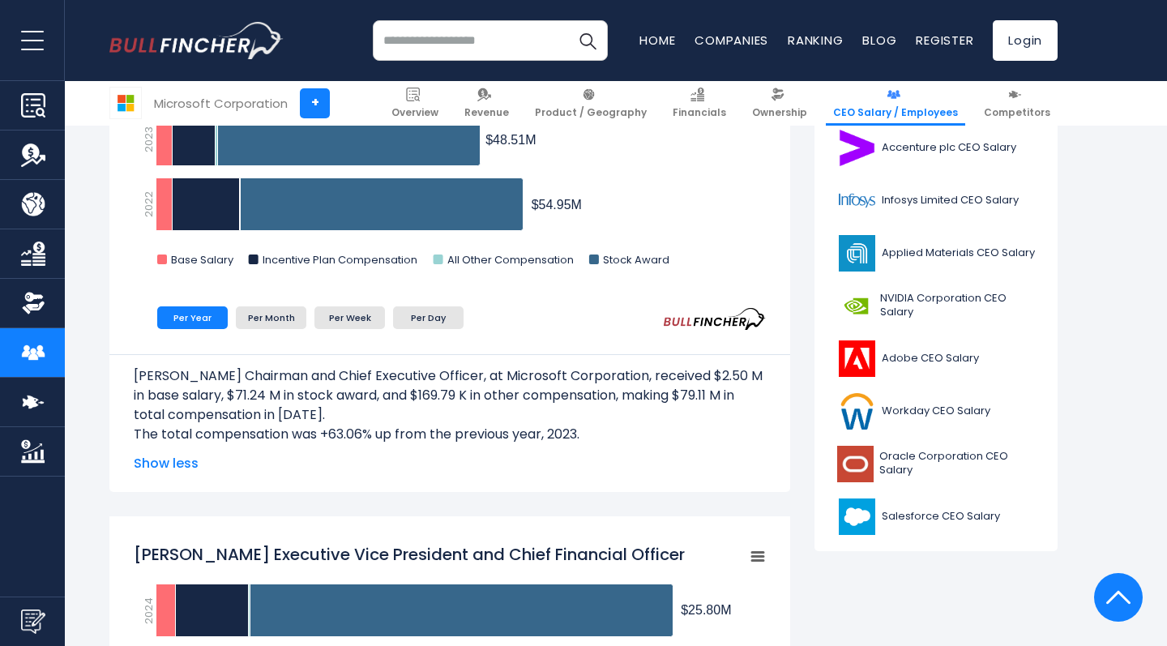
scroll to position [432, 0]
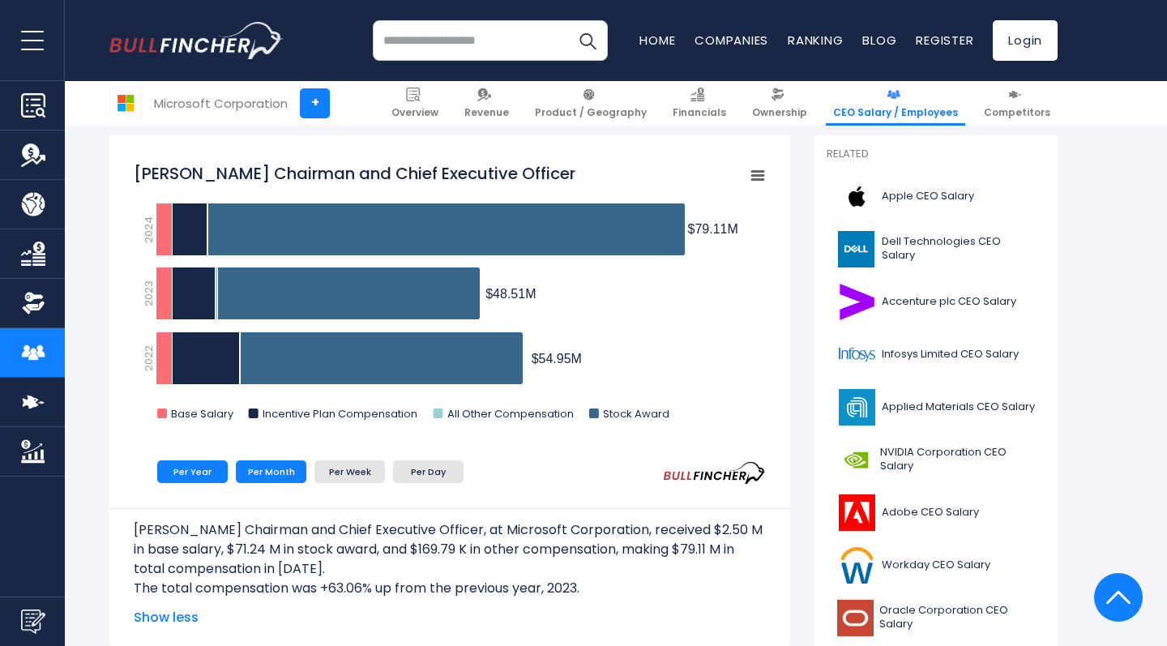
click at [277, 473] on li "Per Month" at bounding box center [271, 471] width 71 height 23
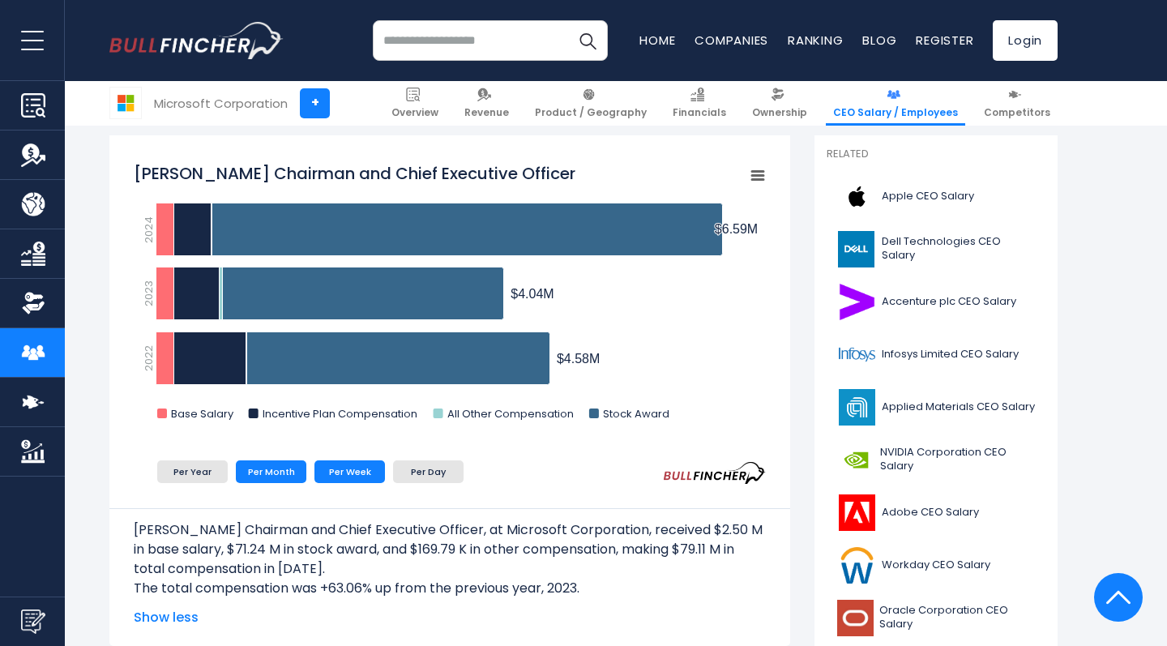
click at [344, 473] on li "Per Week" at bounding box center [349, 471] width 71 height 23
click at [425, 468] on li "Per Day" at bounding box center [428, 471] width 71 height 23
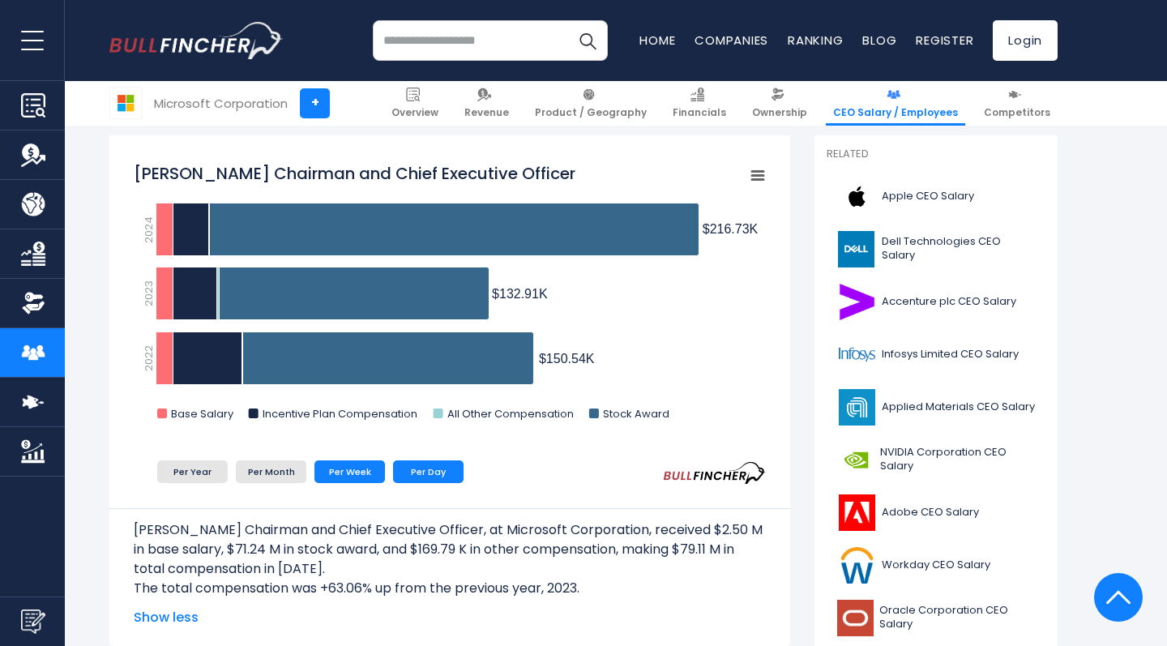
click at [368, 473] on li "Per Week" at bounding box center [349, 471] width 71 height 23
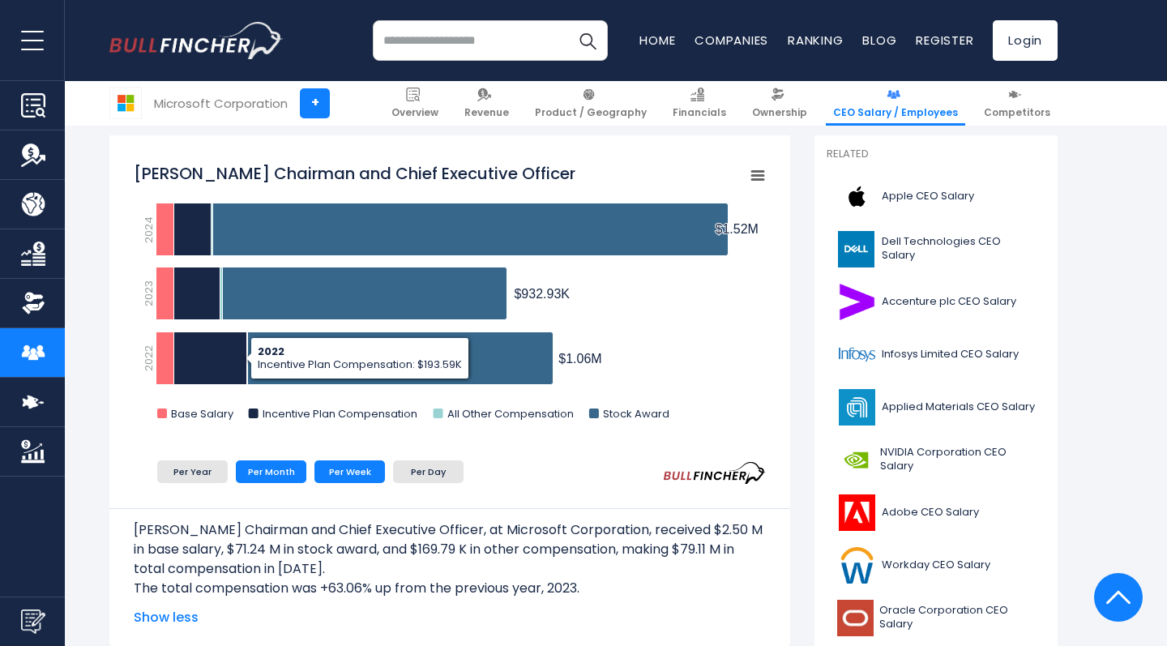
click at [264, 476] on li "Per Month" at bounding box center [271, 471] width 71 height 23
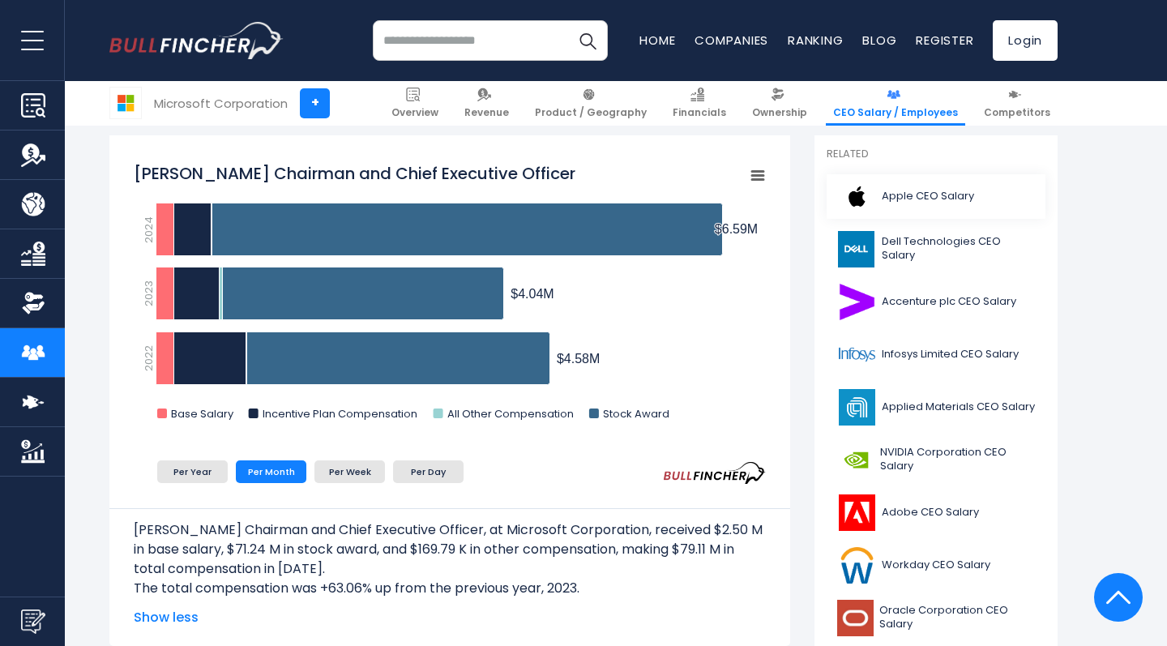
click at [900, 190] on span "Apple CEO Salary" at bounding box center [928, 197] width 92 height 14
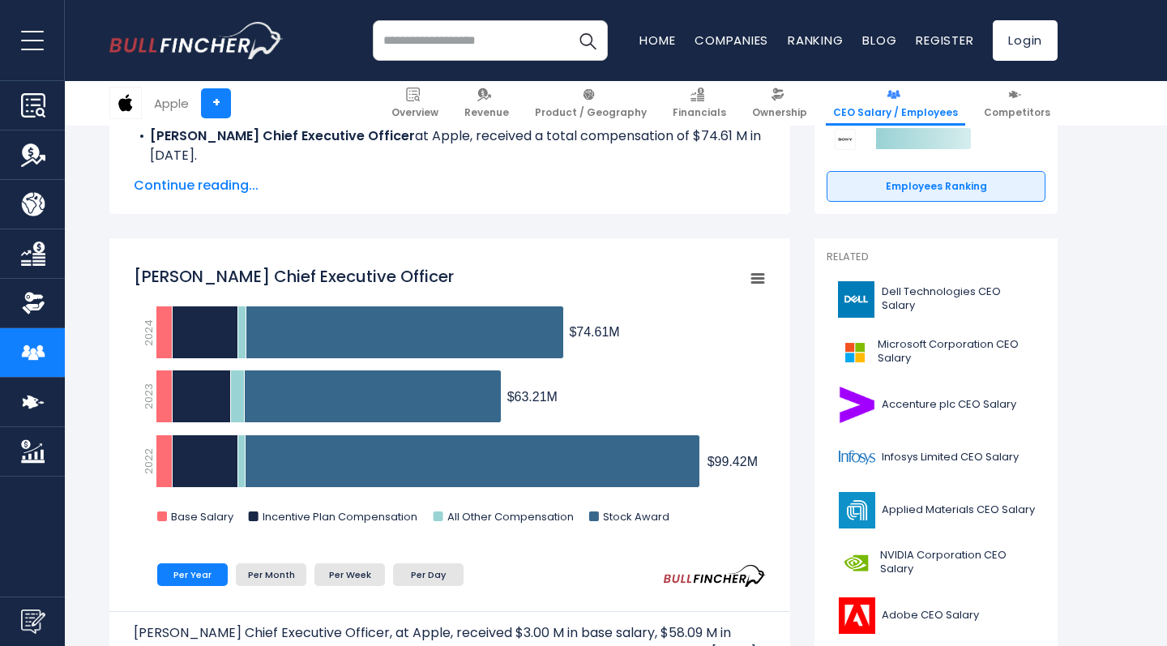
scroll to position [361, 0]
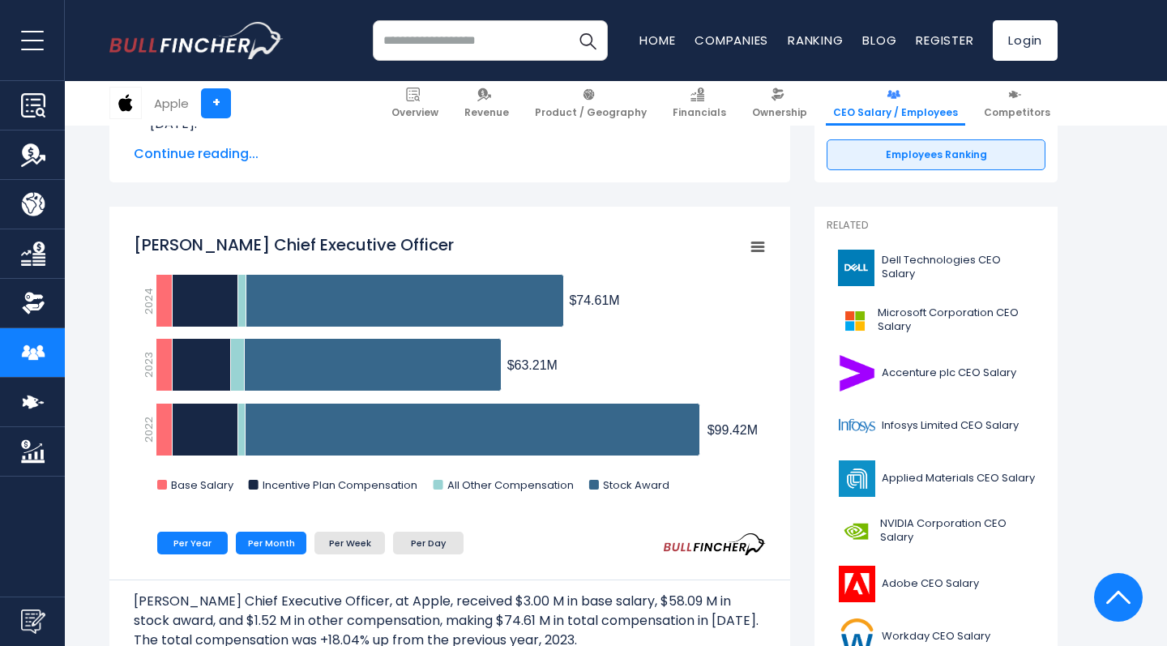
click at [292, 534] on li "Per Month" at bounding box center [271, 543] width 71 height 23
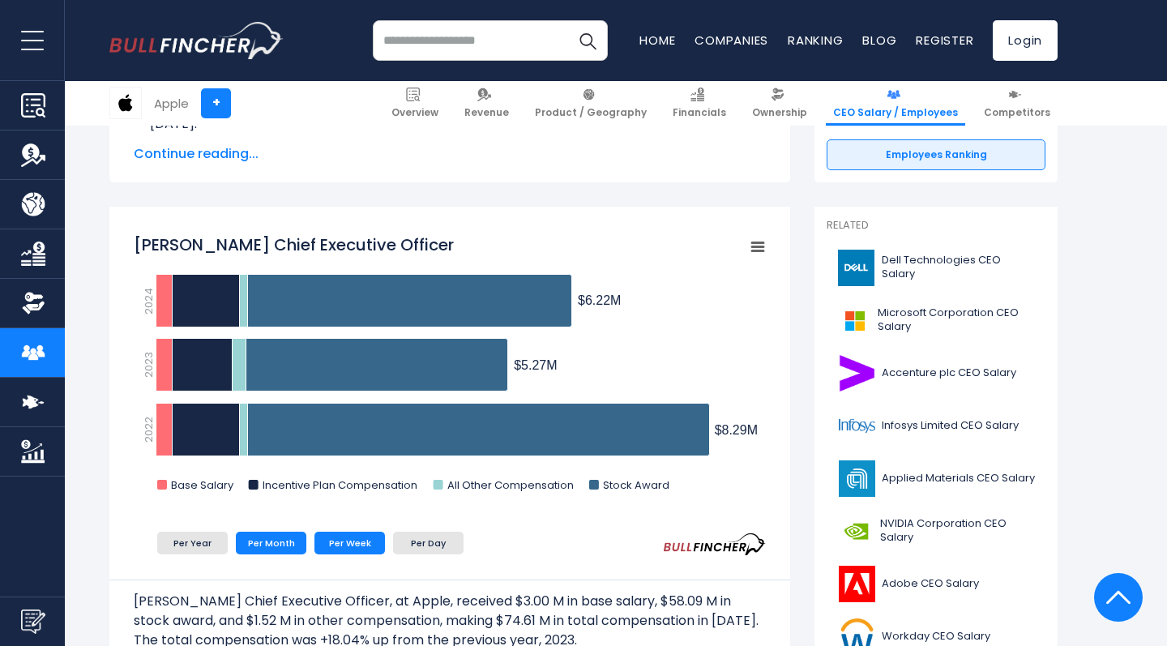
click at [337, 534] on li "Per Week" at bounding box center [349, 543] width 71 height 23
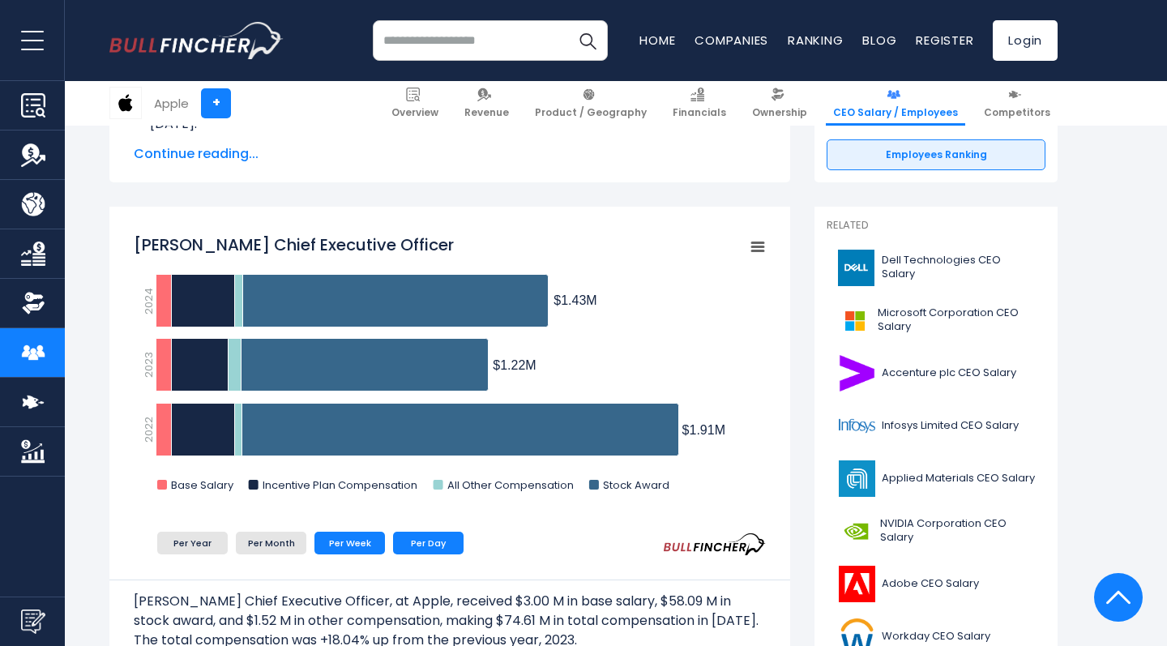
click at [422, 537] on li "Per Day" at bounding box center [428, 543] width 71 height 23
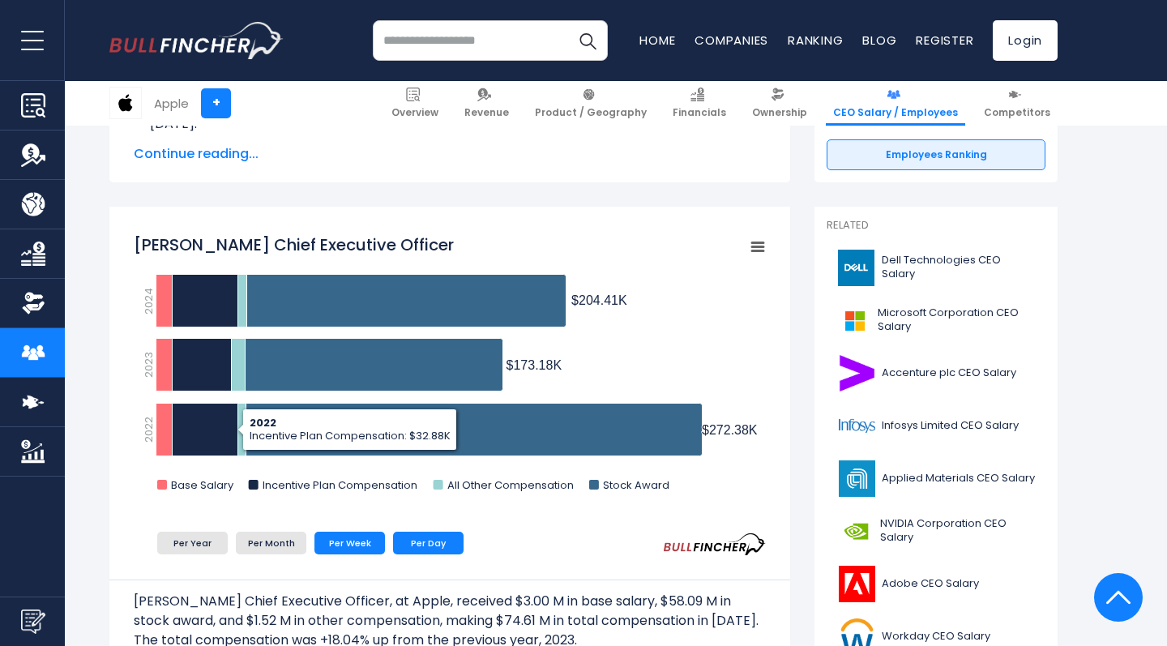
click at [344, 537] on li "Per Week" at bounding box center [349, 543] width 71 height 23
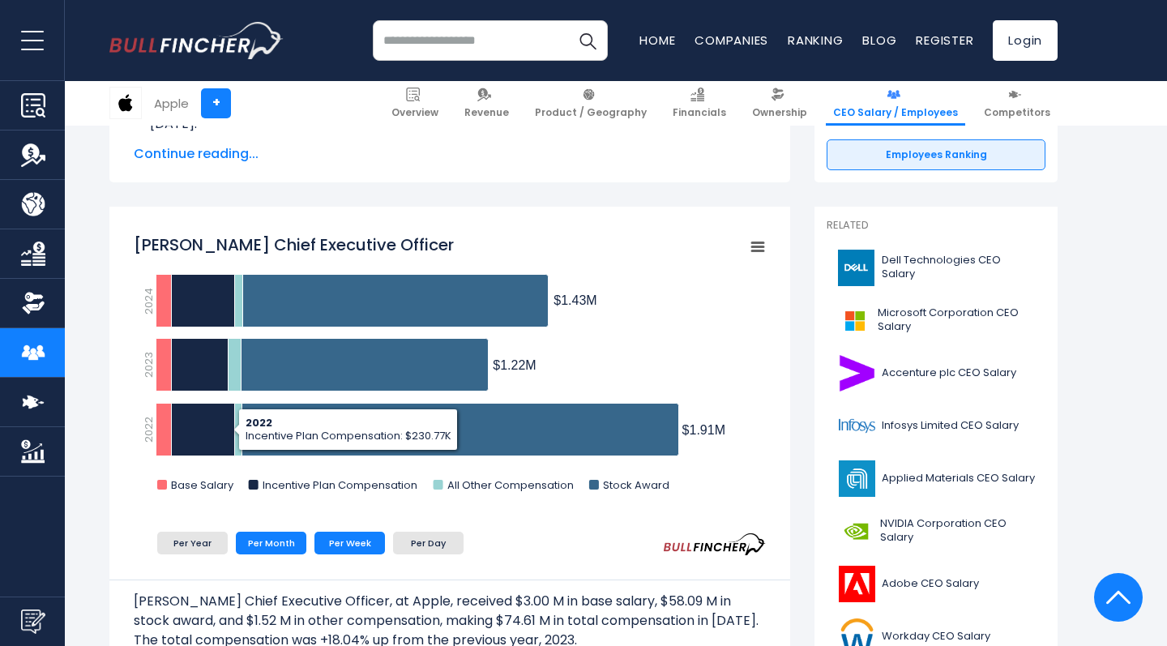
click at [279, 544] on li "Per Month" at bounding box center [271, 543] width 71 height 23
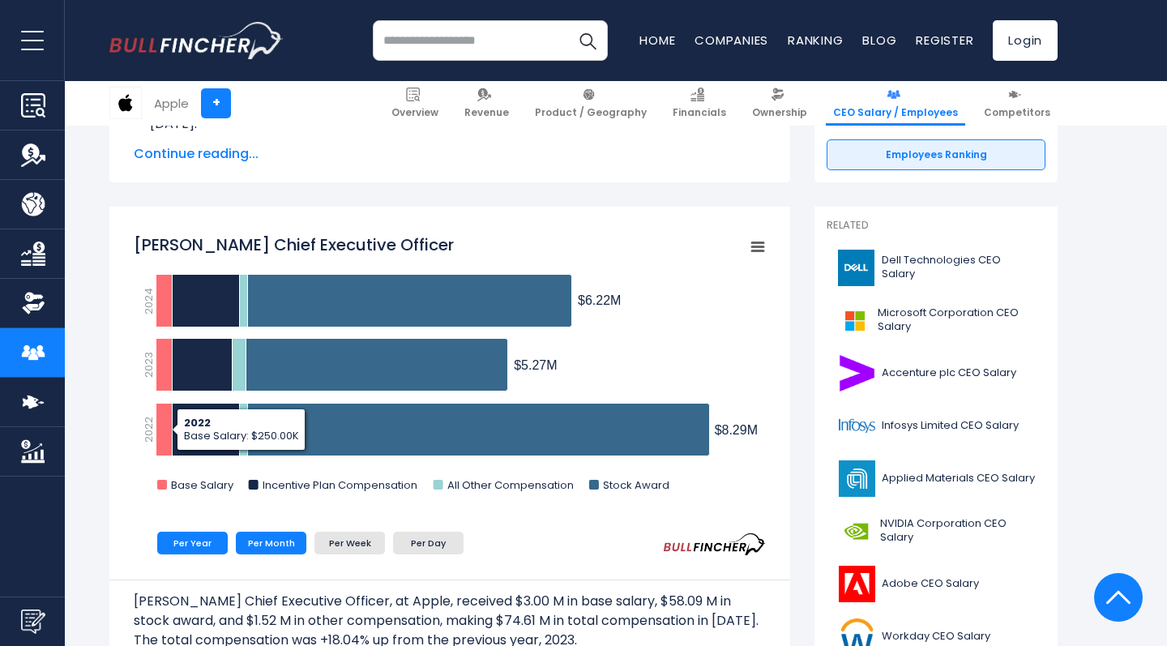
click at [196, 551] on li "Per Year" at bounding box center [192, 543] width 71 height 23
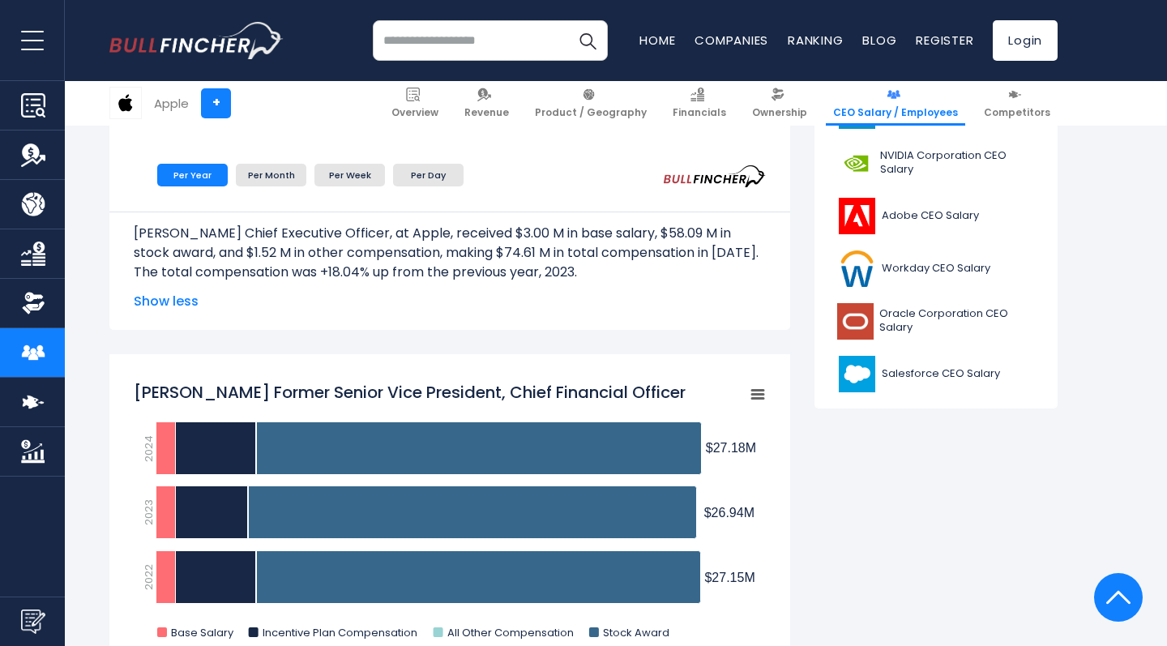
scroll to position [719, 0]
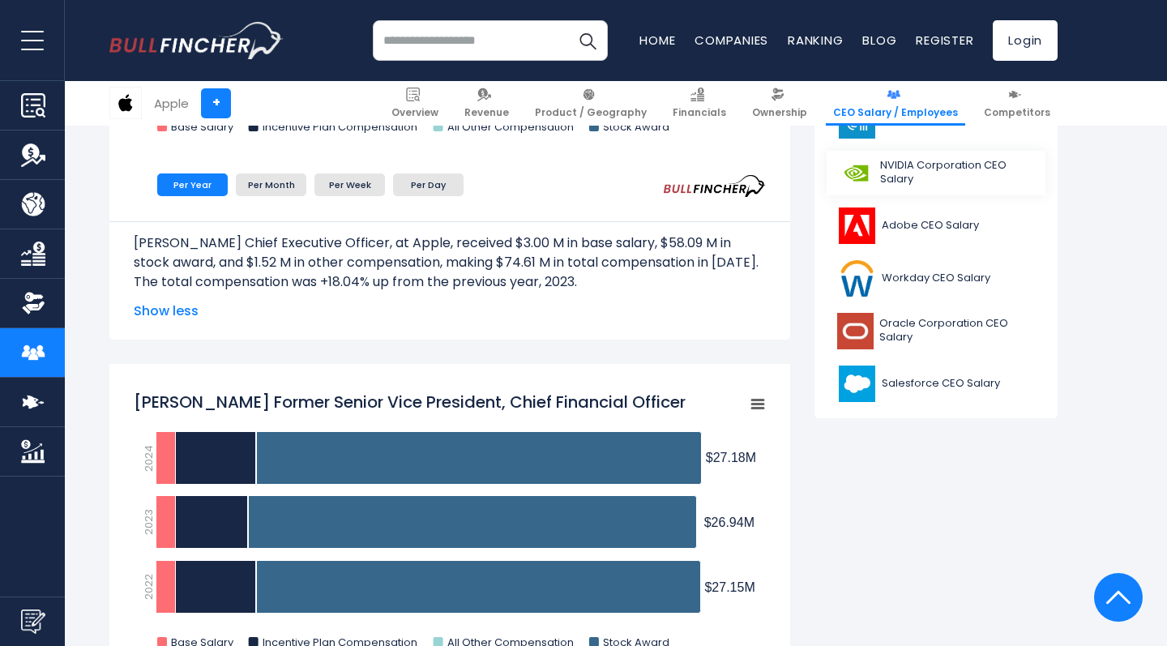
click at [927, 163] on span "NVIDIA Corporation CEO Salary" at bounding box center [958, 173] width 156 height 28
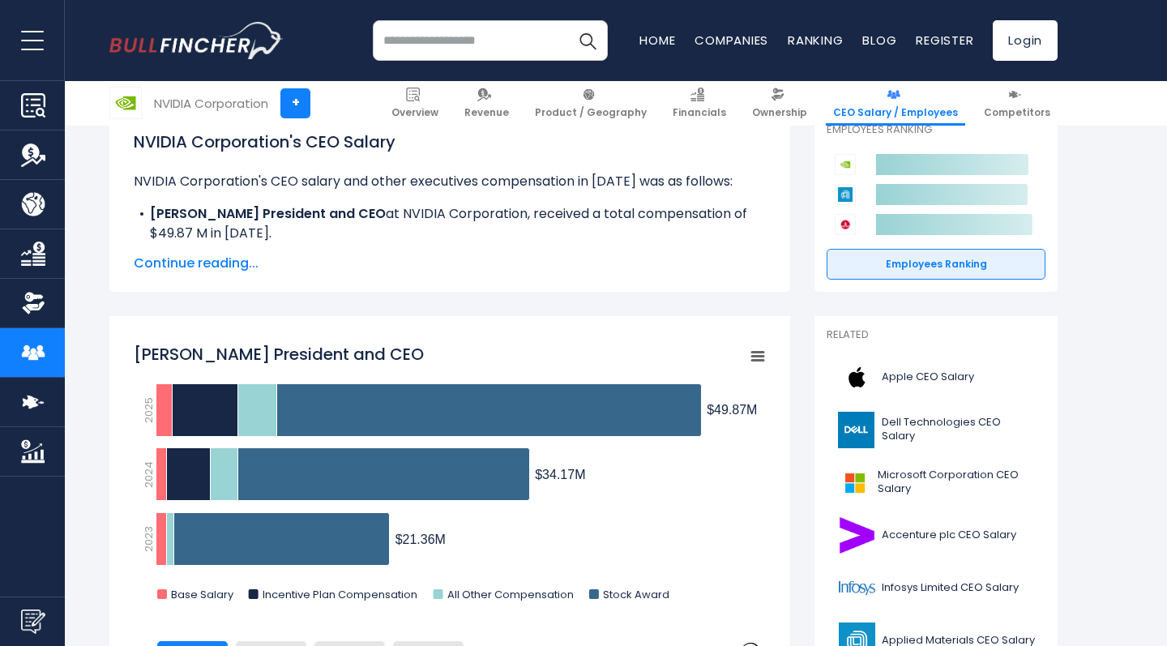
scroll to position [327, 0]
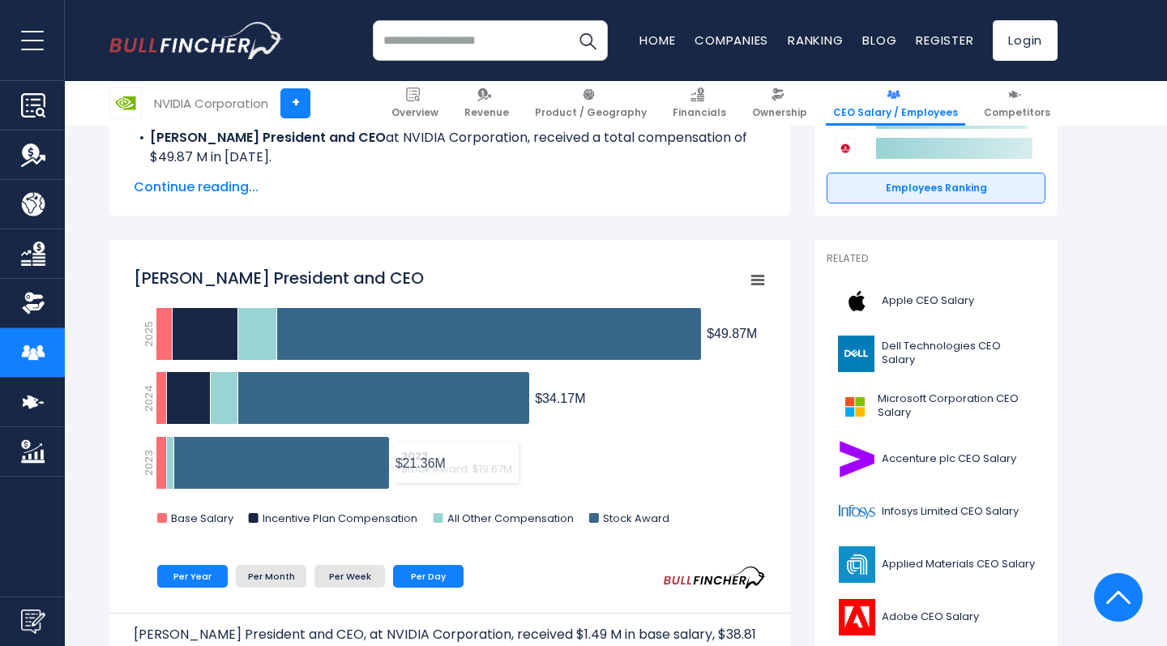
click at [425, 569] on li "Per Day" at bounding box center [428, 576] width 71 height 23
click at [361, 575] on li "Per Week" at bounding box center [349, 576] width 71 height 23
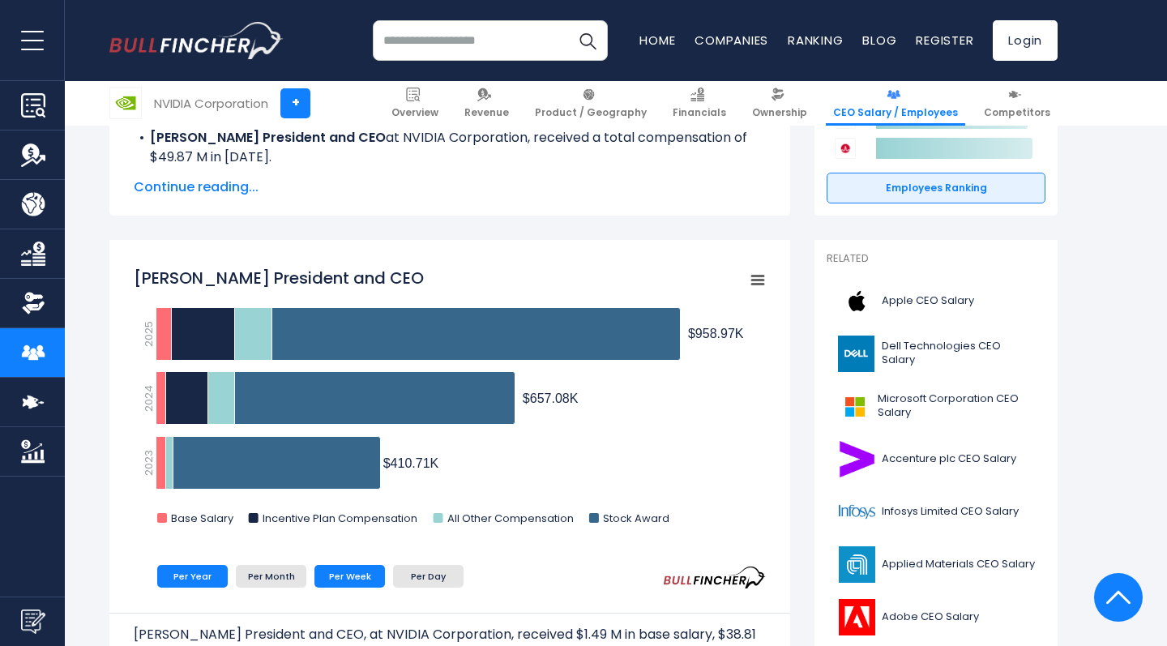
click at [183, 569] on li "Per Year" at bounding box center [192, 576] width 71 height 23
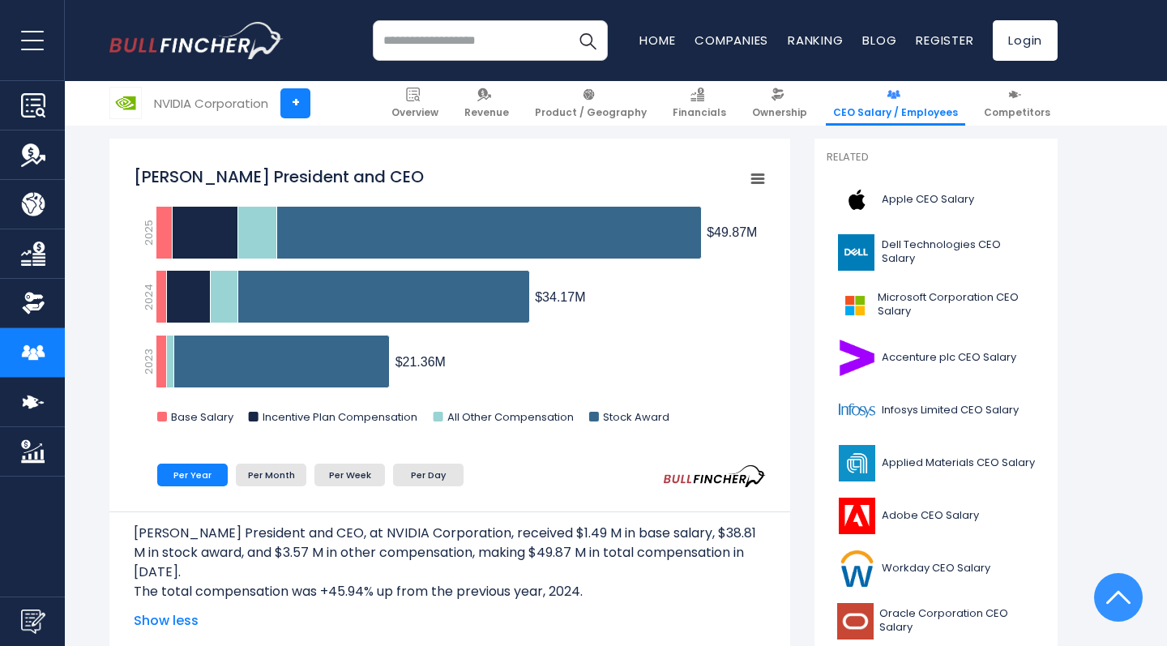
scroll to position [648, 0]
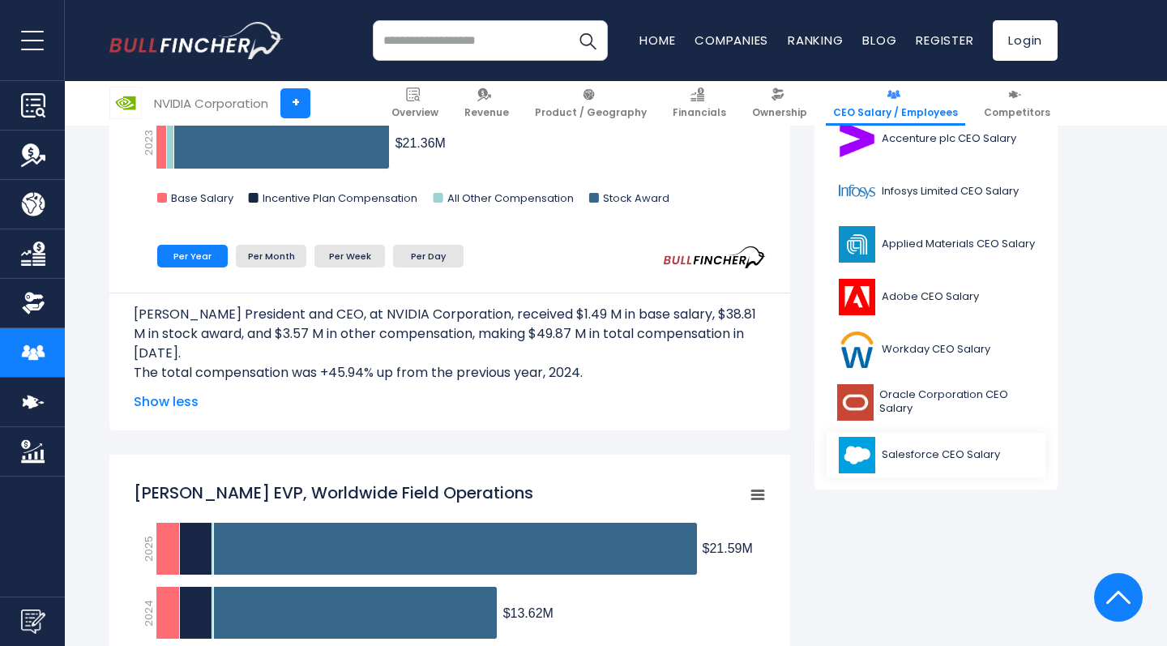
click at [889, 460] on span "Salesforce CEO Salary" at bounding box center [941, 455] width 118 height 14
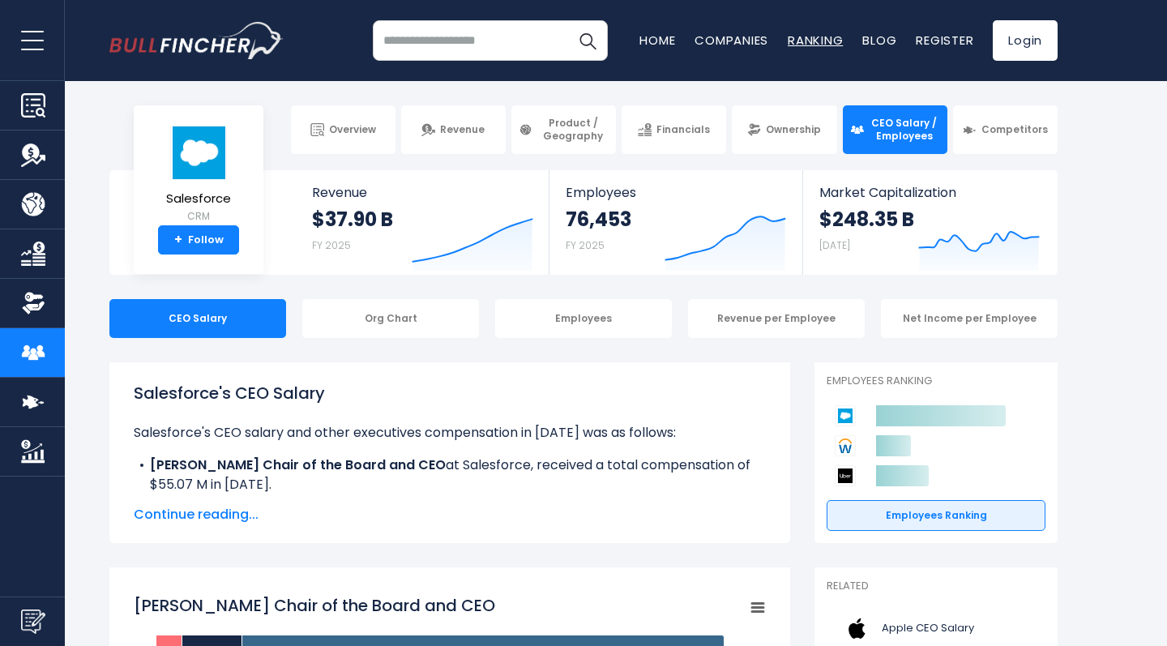
click at [797, 44] on link "Ranking" at bounding box center [815, 40] width 55 height 17
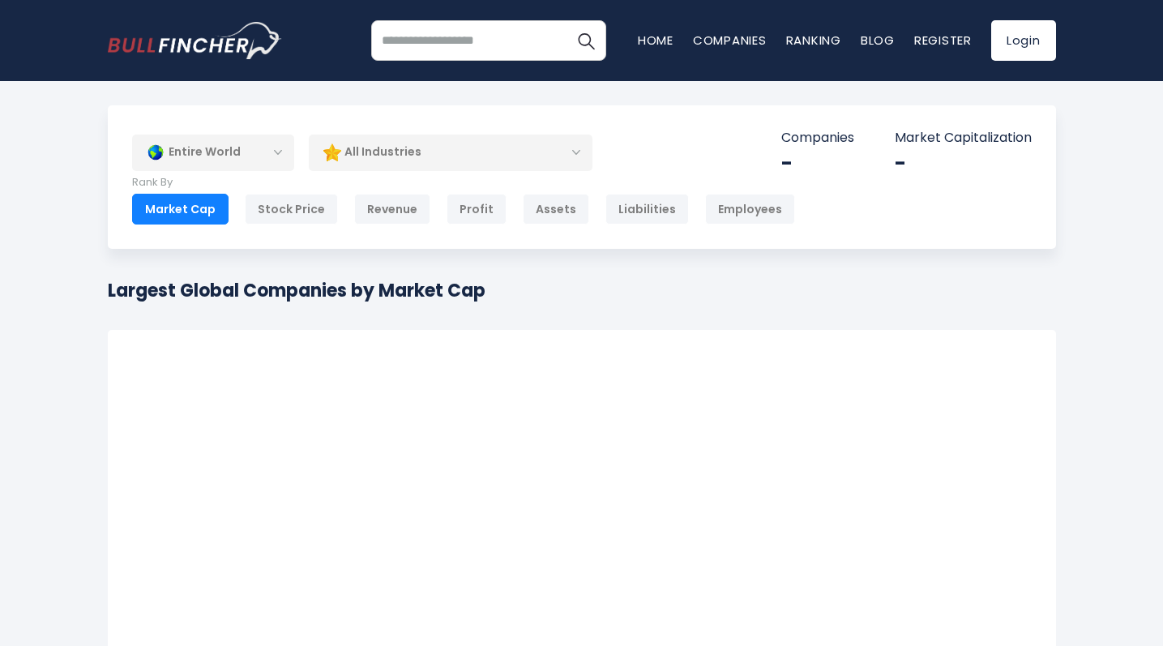
click at [357, 165] on div "All Industries" at bounding box center [451, 152] width 284 height 37
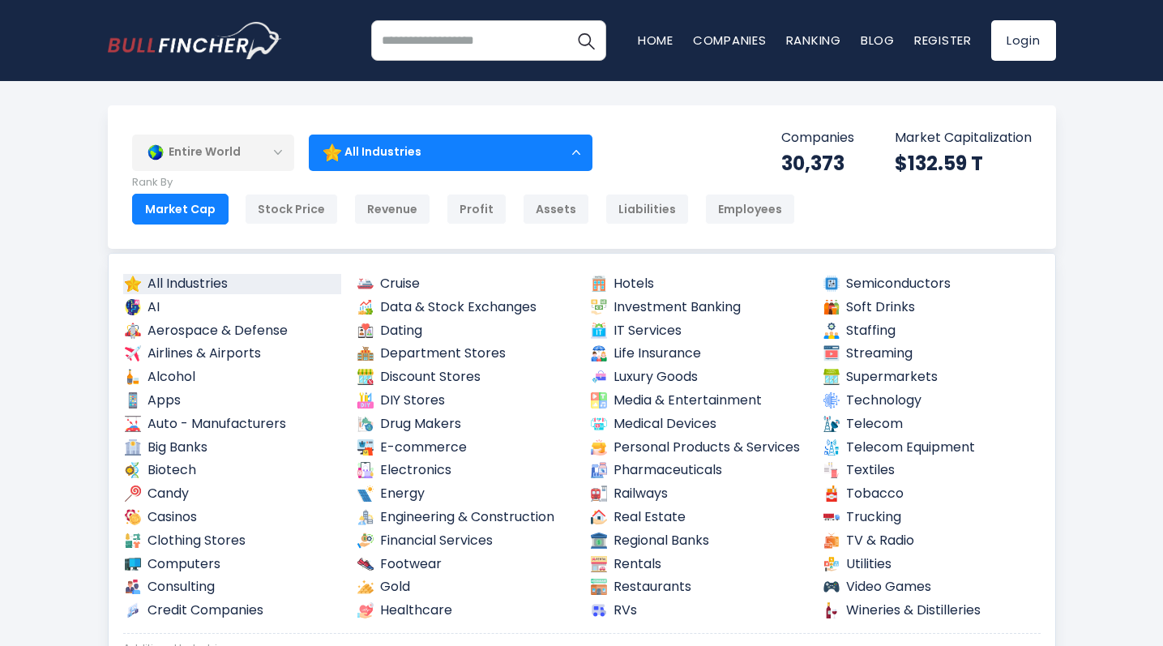
click at [759, 115] on div "Entire World Entire World 30,373 North America United States 3,966 Canada" at bounding box center [582, 176] width 948 height 143
click at [581, 152] on div "All Industries" at bounding box center [451, 152] width 284 height 37
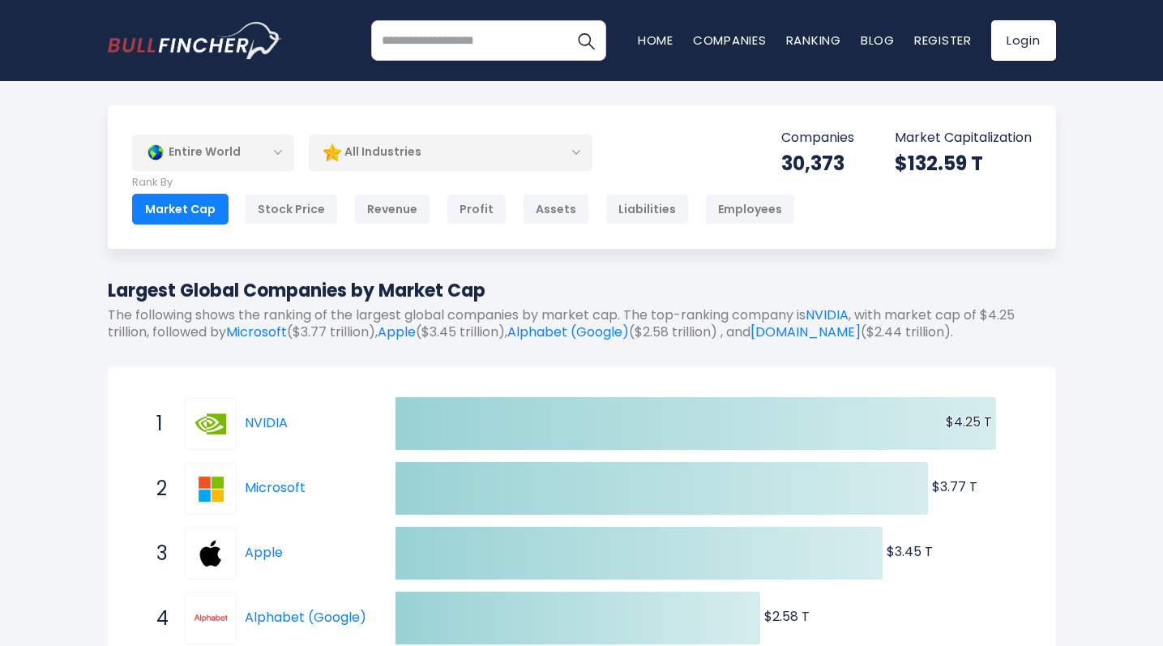
click at [455, 30] on input "search" at bounding box center [488, 40] width 235 height 41
click at [506, 149] on div "All Industries" at bounding box center [451, 152] width 284 height 37
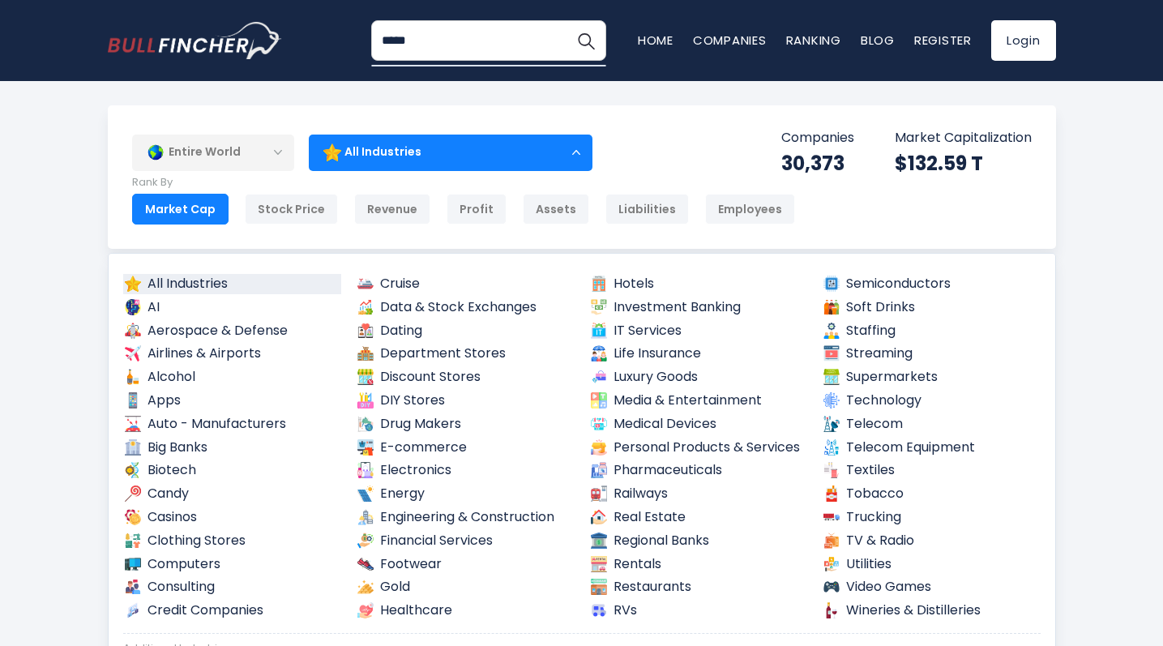
click at [408, 32] on input "*****" at bounding box center [488, 40] width 235 height 41
type input "******"
click at [587, 36] on img "Search" at bounding box center [585, 40] width 21 height 21
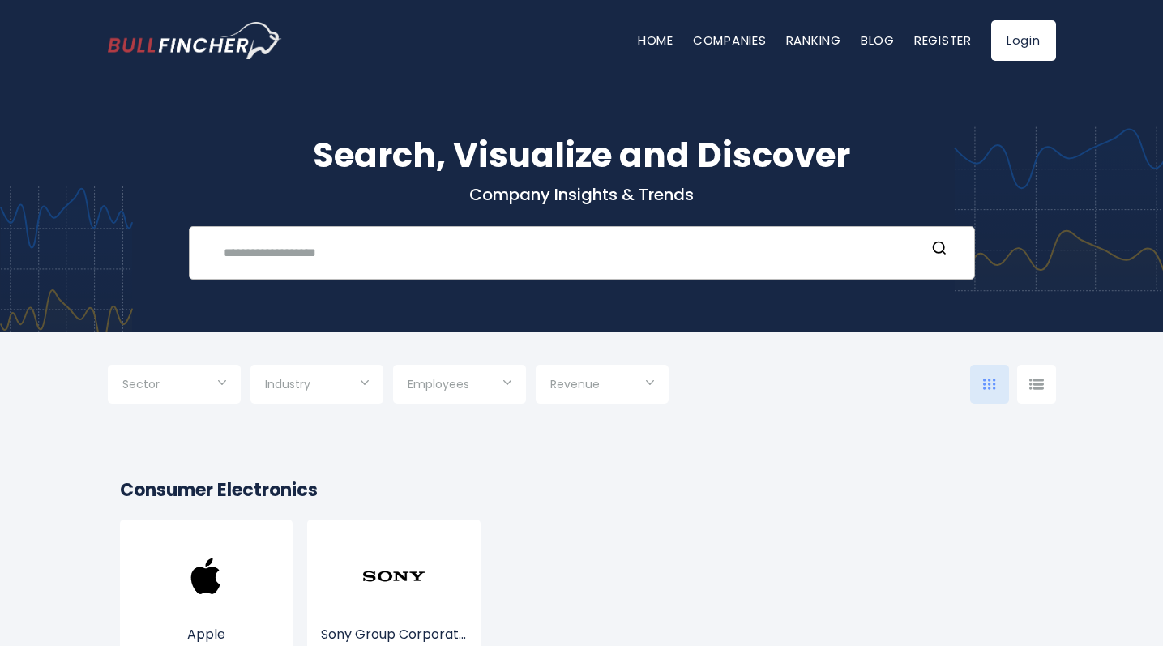
click at [470, 263] on input "text" at bounding box center [570, 252] width 712 height 30
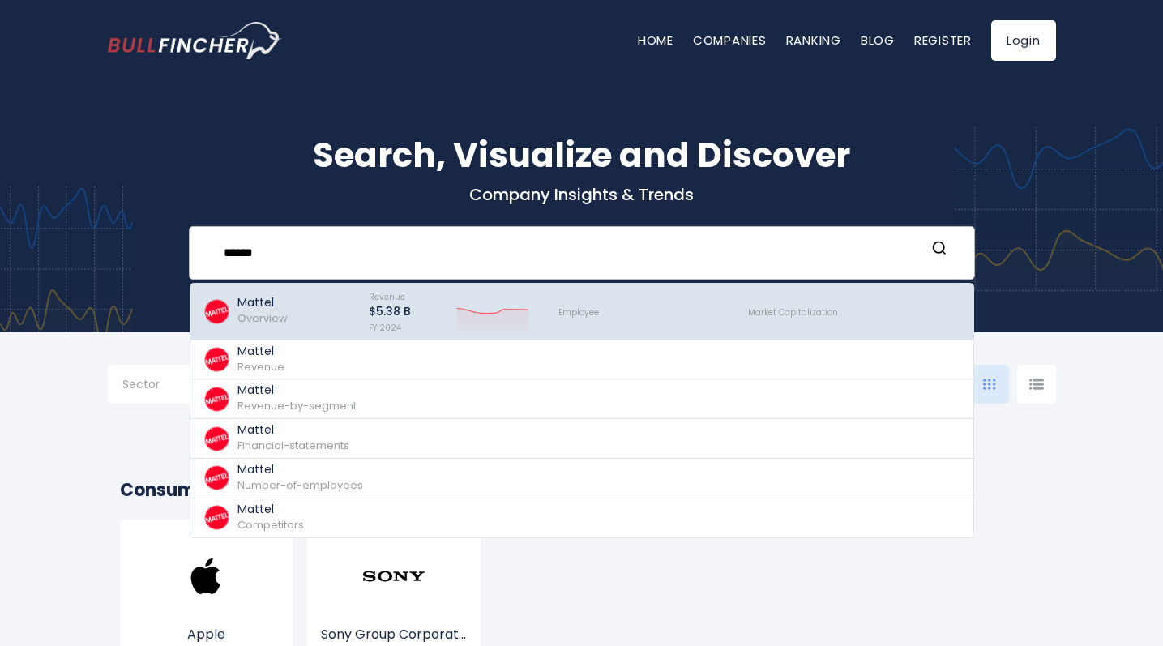
type input "******"
click at [293, 326] on div "Mattel Overview" at bounding box center [279, 312] width 152 height 48
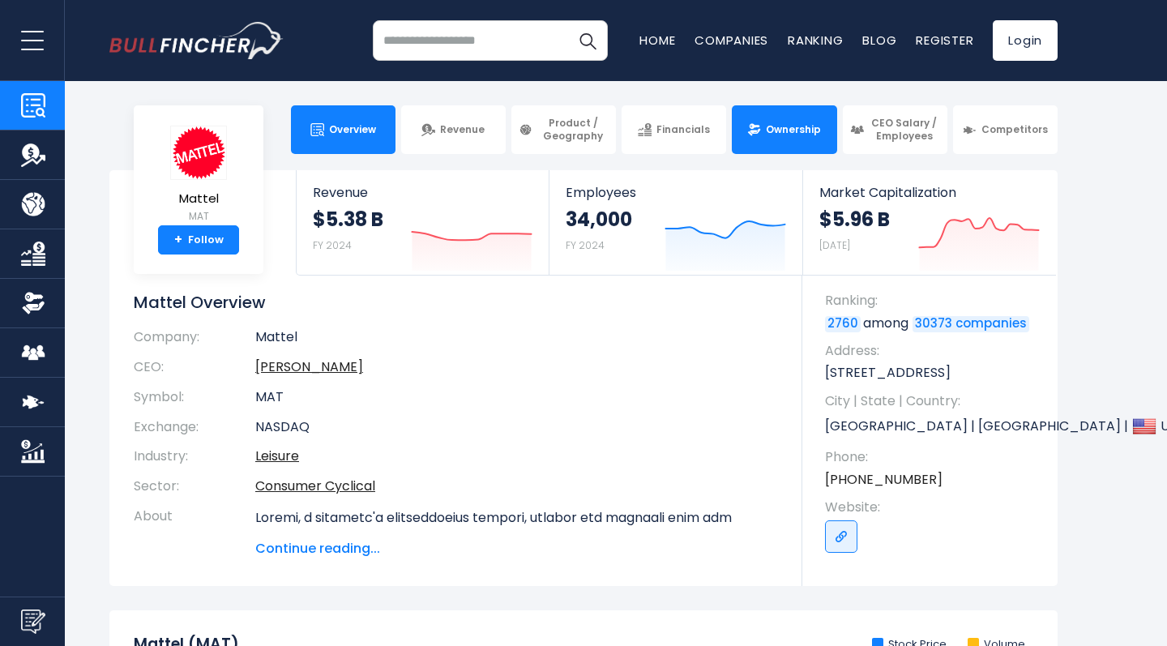
click at [804, 133] on span "Ownership" at bounding box center [793, 129] width 55 height 13
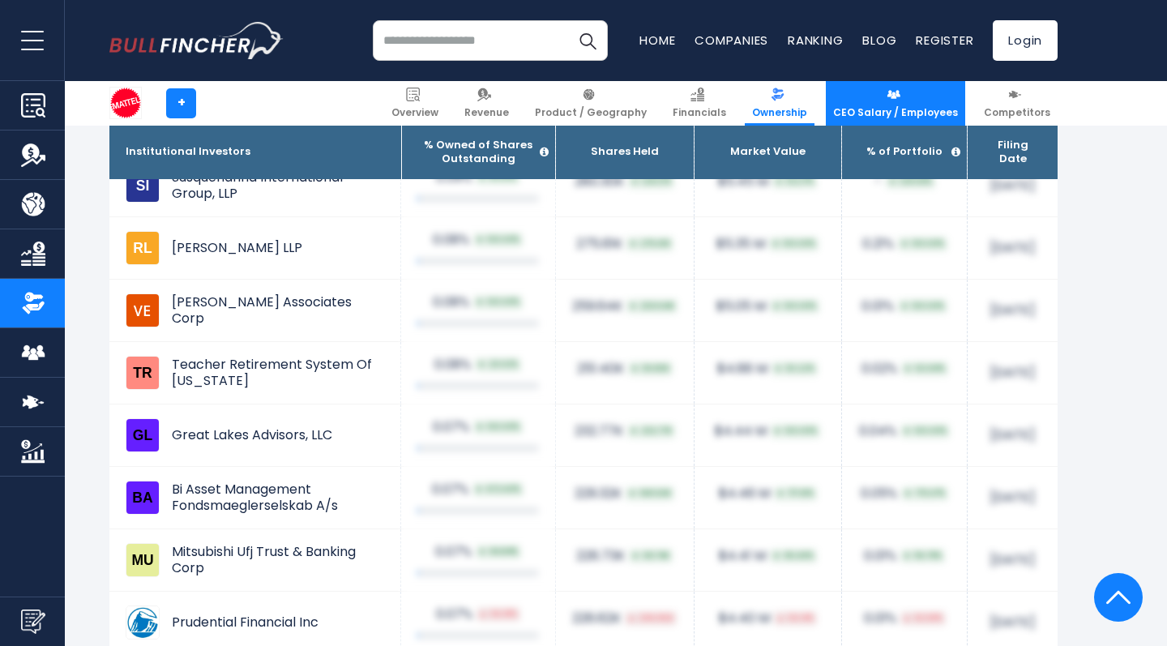
scroll to position [8974, 0]
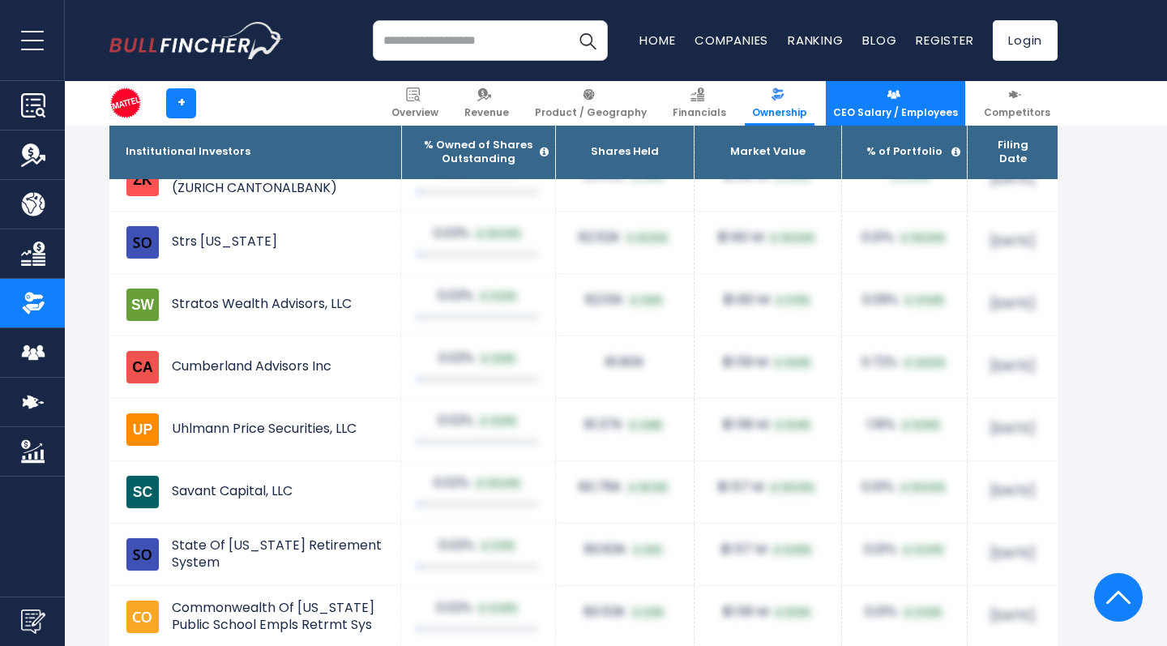
click at [896, 115] on span "CEO Salary / Employees" at bounding box center [895, 112] width 125 height 13
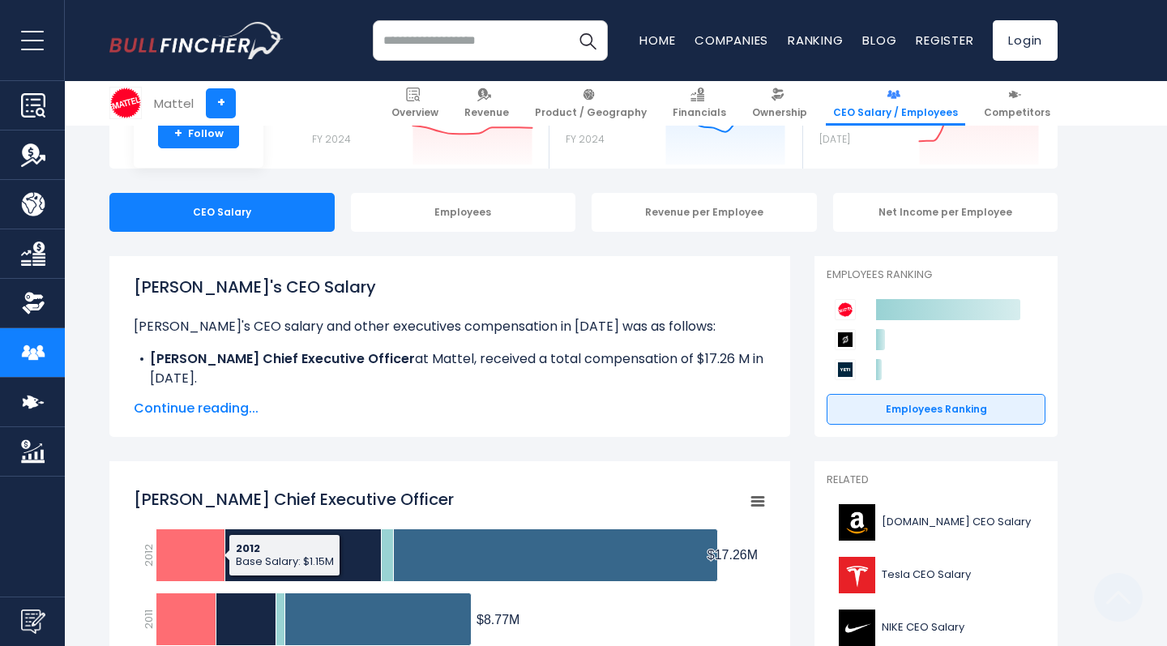
scroll to position [437, 0]
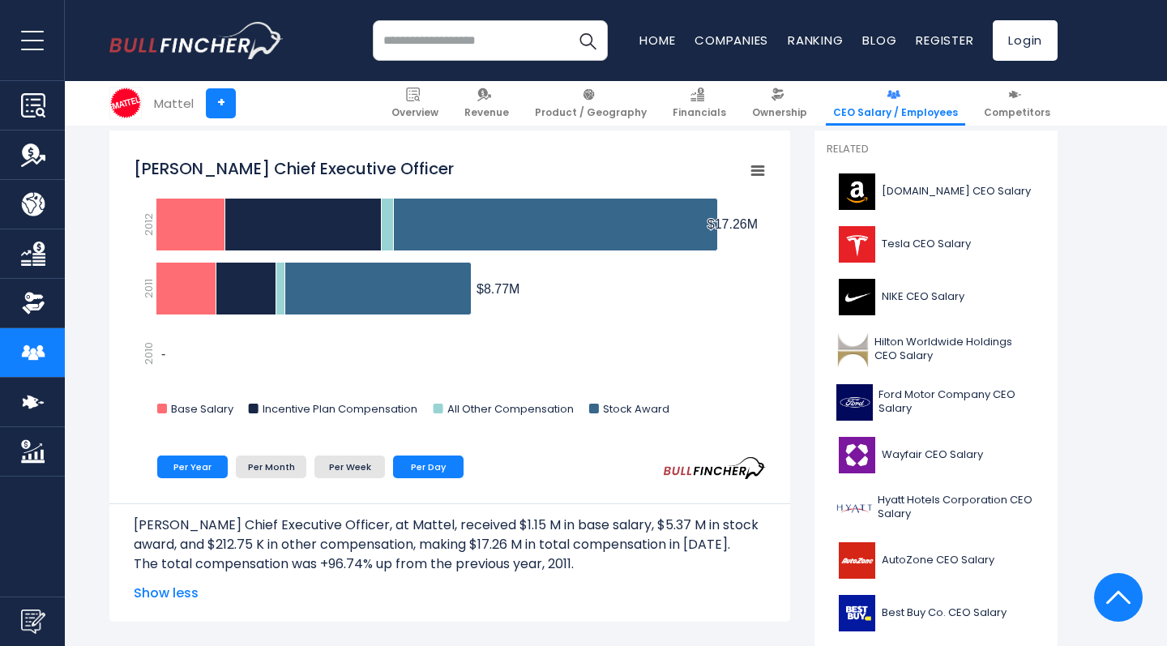
click at [433, 462] on li "Per Day" at bounding box center [428, 466] width 71 height 23
click at [190, 460] on li "Per Year" at bounding box center [192, 466] width 71 height 23
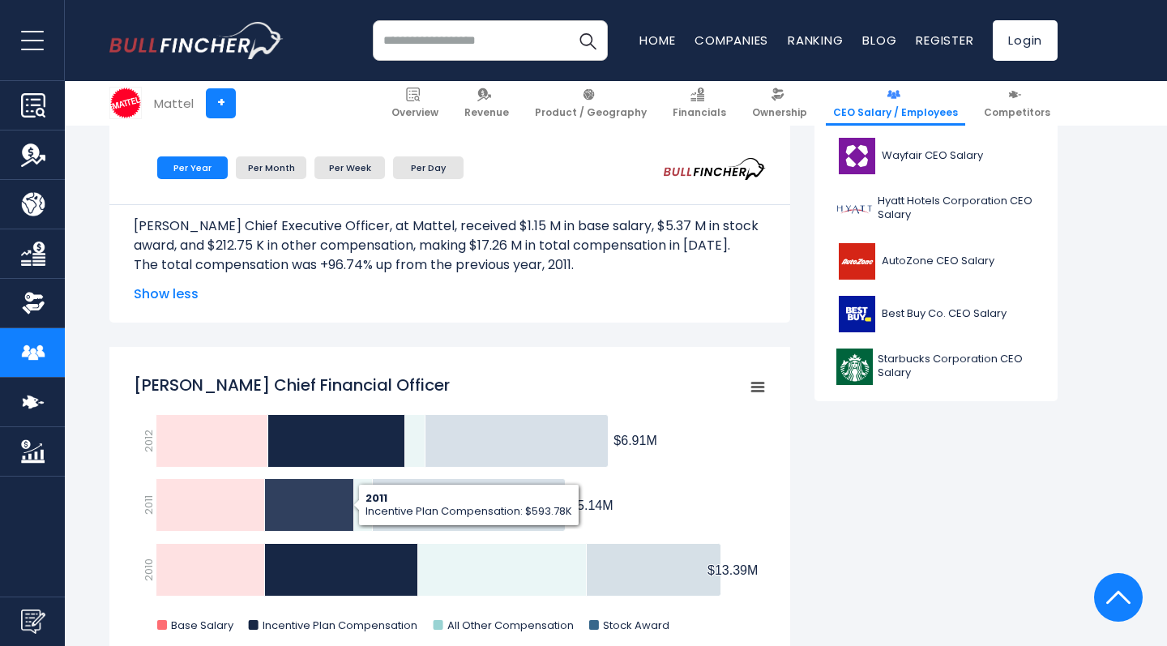
scroll to position [651, 0]
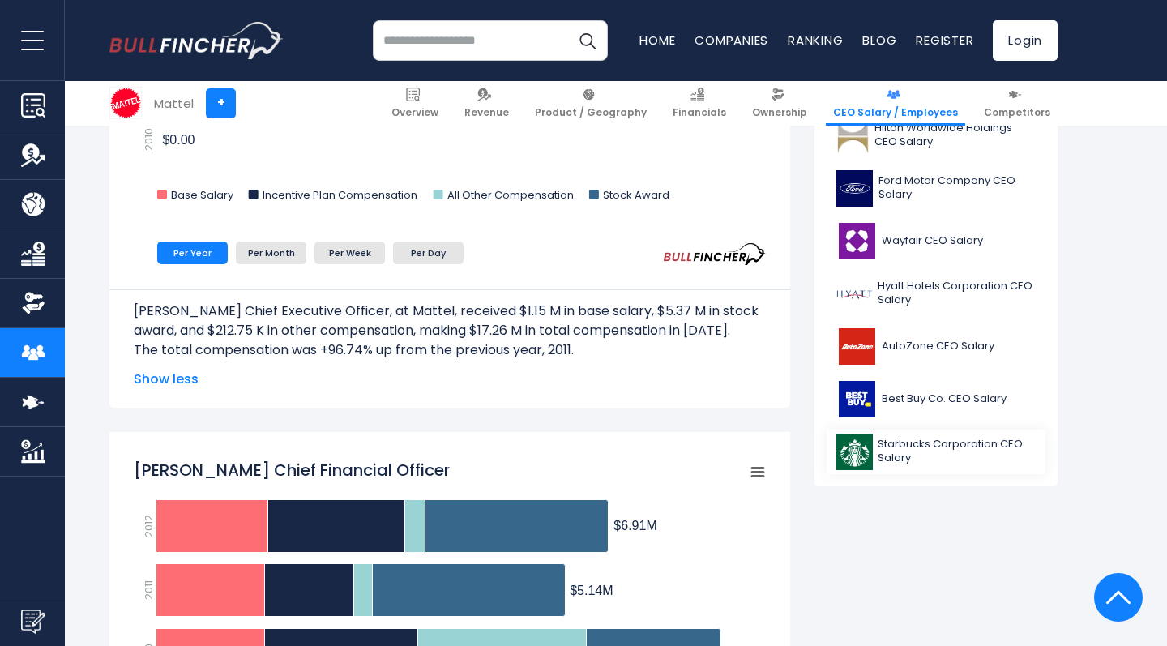
click at [924, 440] on span "Starbucks Corporation CEO Salary" at bounding box center [957, 452] width 158 height 28
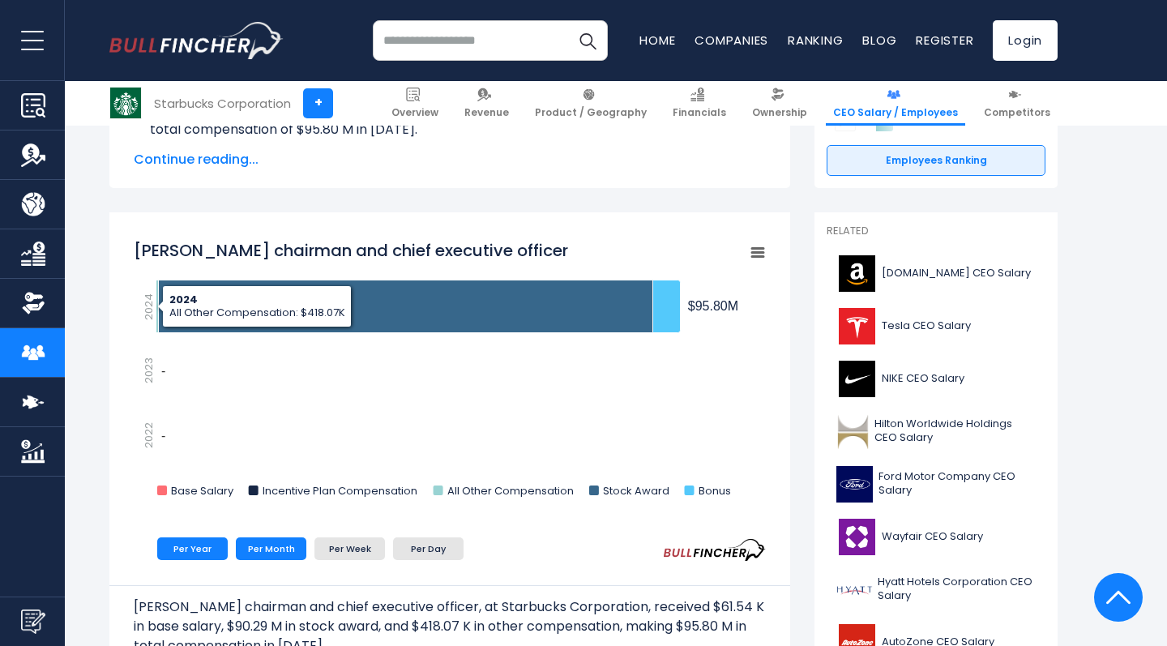
click at [283, 546] on li "Per Month" at bounding box center [271, 548] width 71 height 23
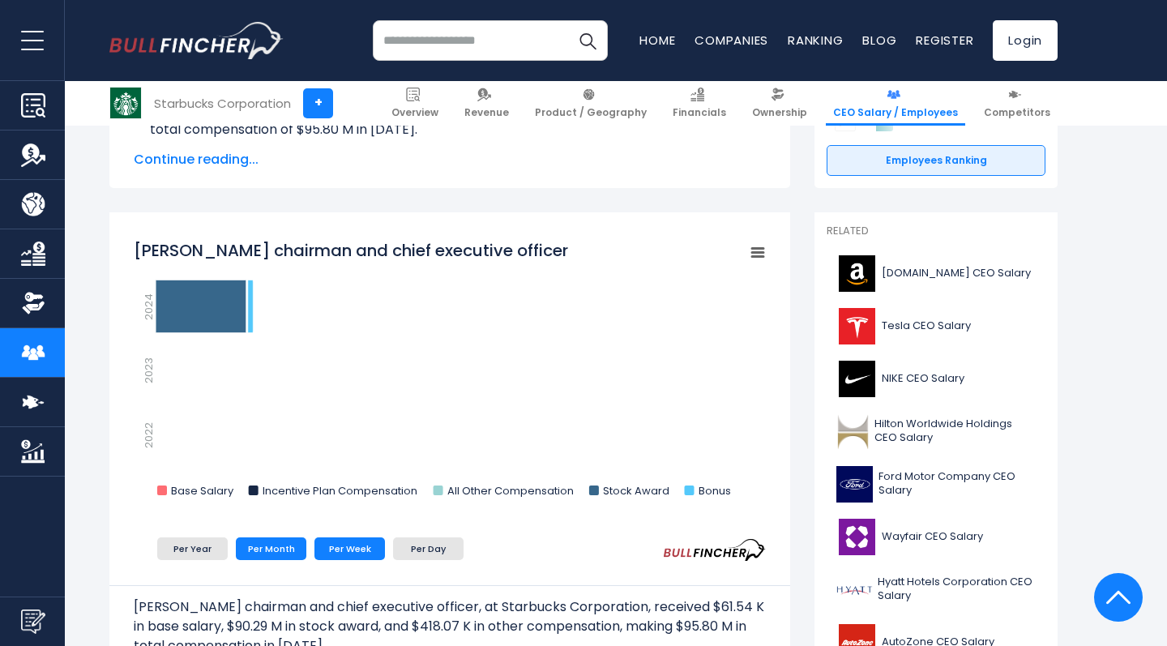
click at [380, 546] on li "Per Week" at bounding box center [349, 548] width 71 height 23
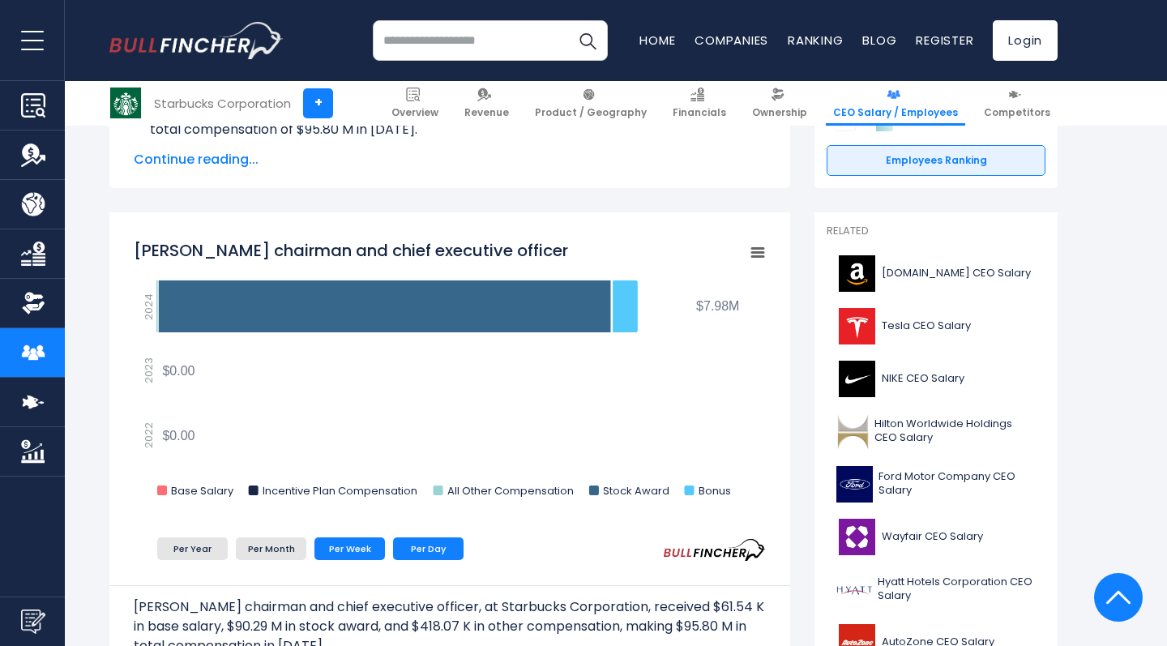
click at [420, 547] on li "Per Day" at bounding box center [428, 548] width 71 height 23
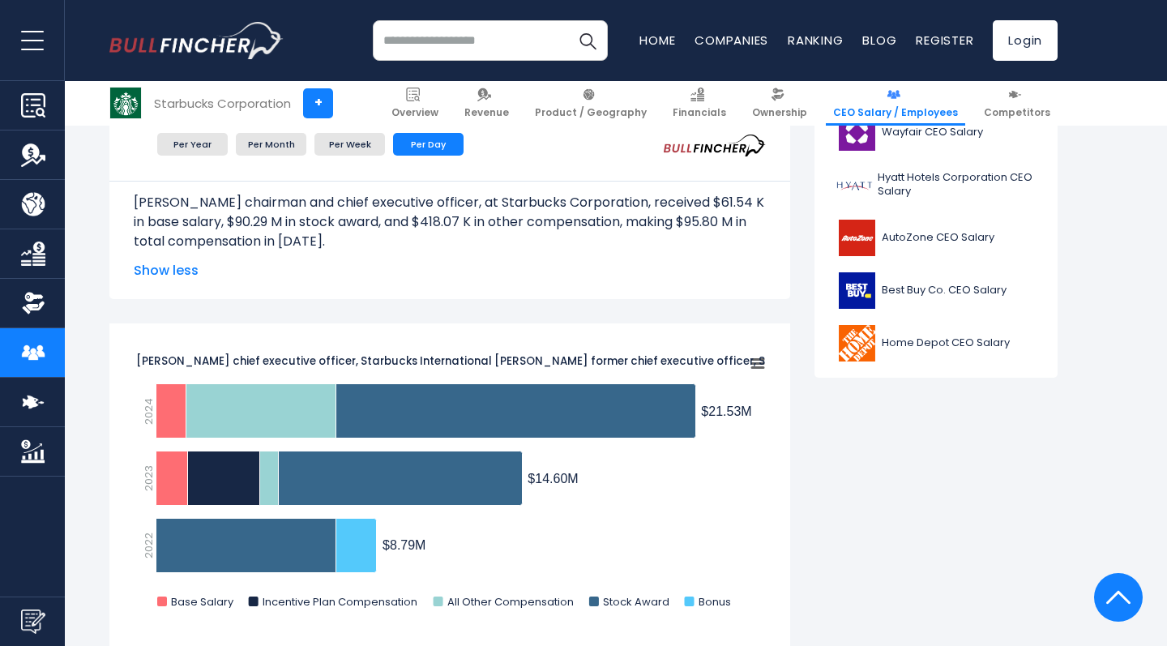
scroll to position [453, 0]
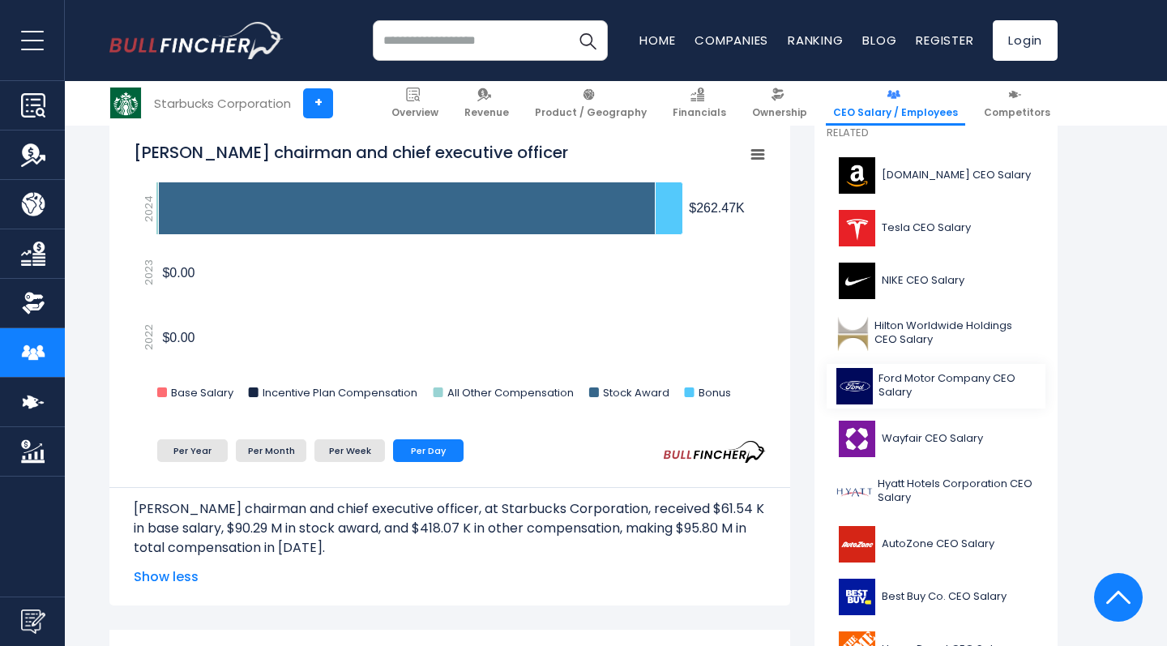
click at [943, 383] on span "Ford Motor Company CEO Salary" at bounding box center [957, 386] width 157 height 28
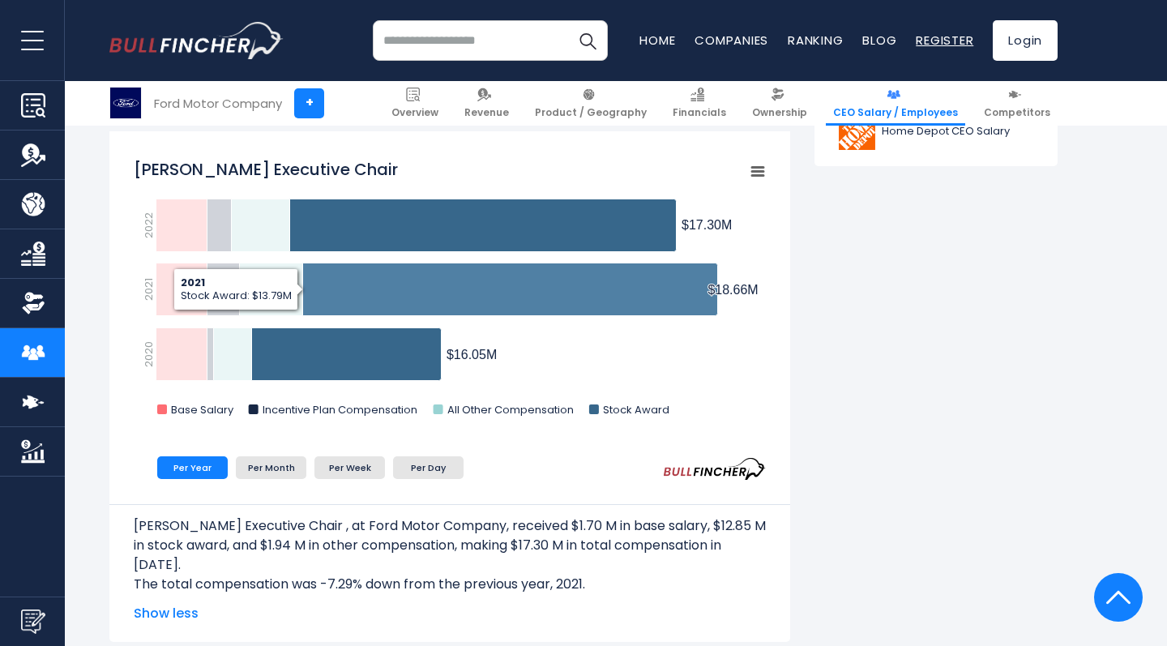
scroll to position [988, 0]
